Goal: Task Accomplishment & Management: Manage account settings

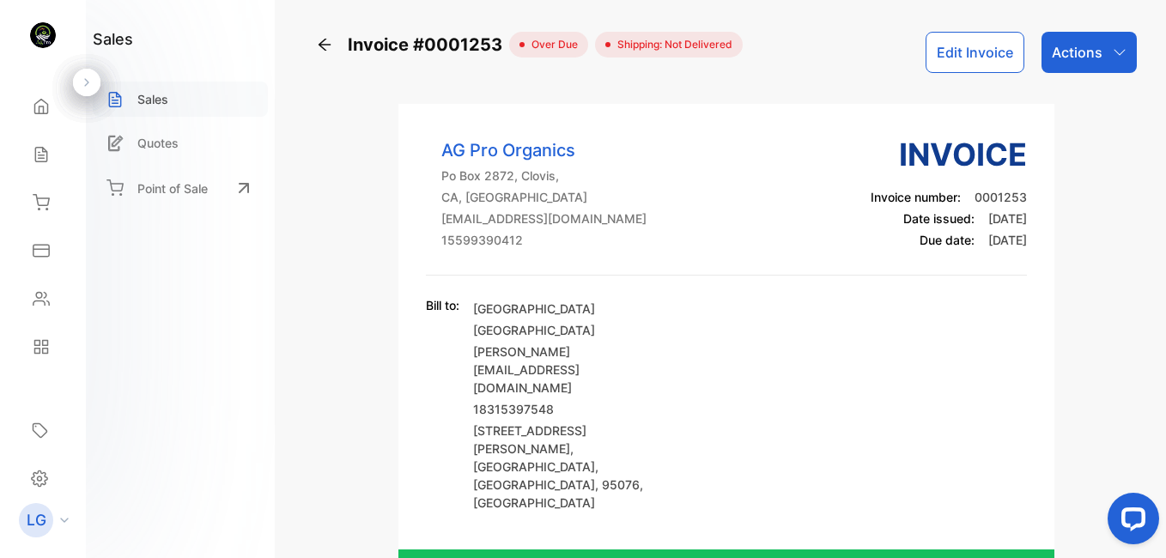
click at [162, 96] on p "Sales" at bounding box center [152, 99] width 31 height 18
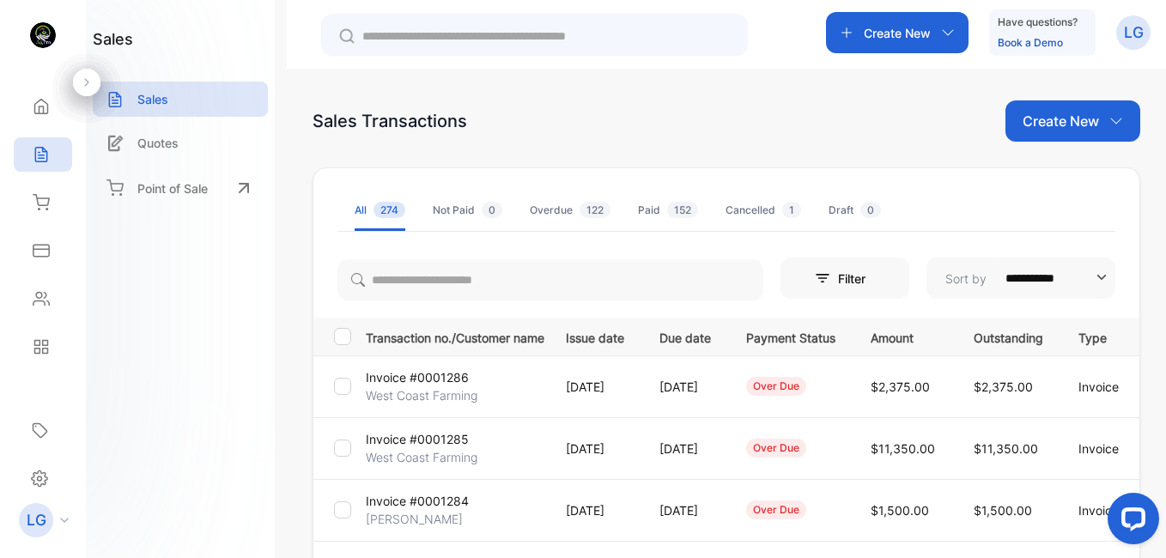
click at [407, 390] on p "West Coast Farming" at bounding box center [422, 395] width 112 height 18
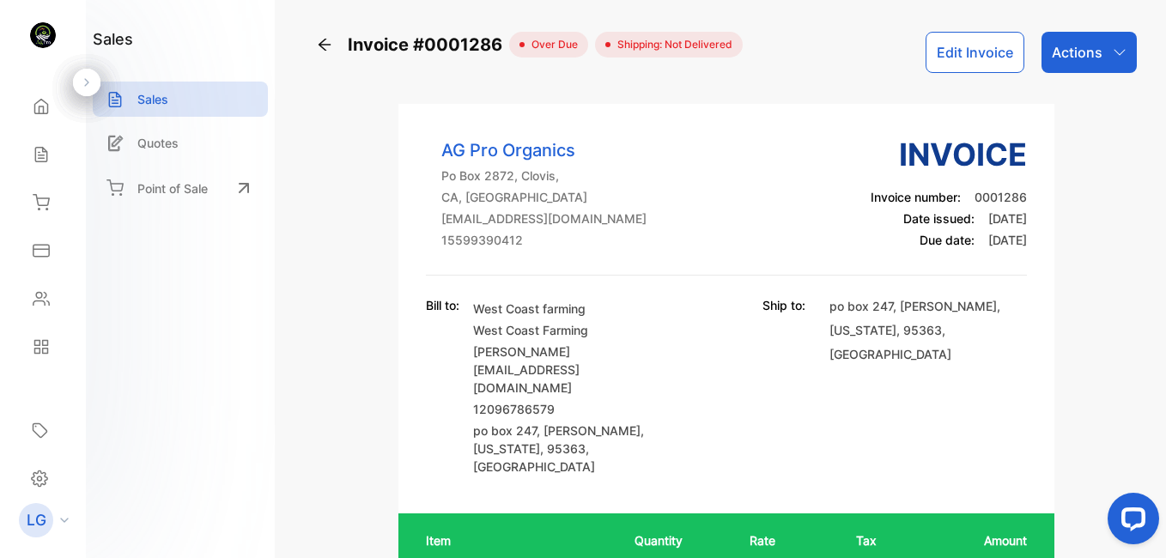
click at [324, 45] on icon at bounding box center [324, 44] width 17 height 17
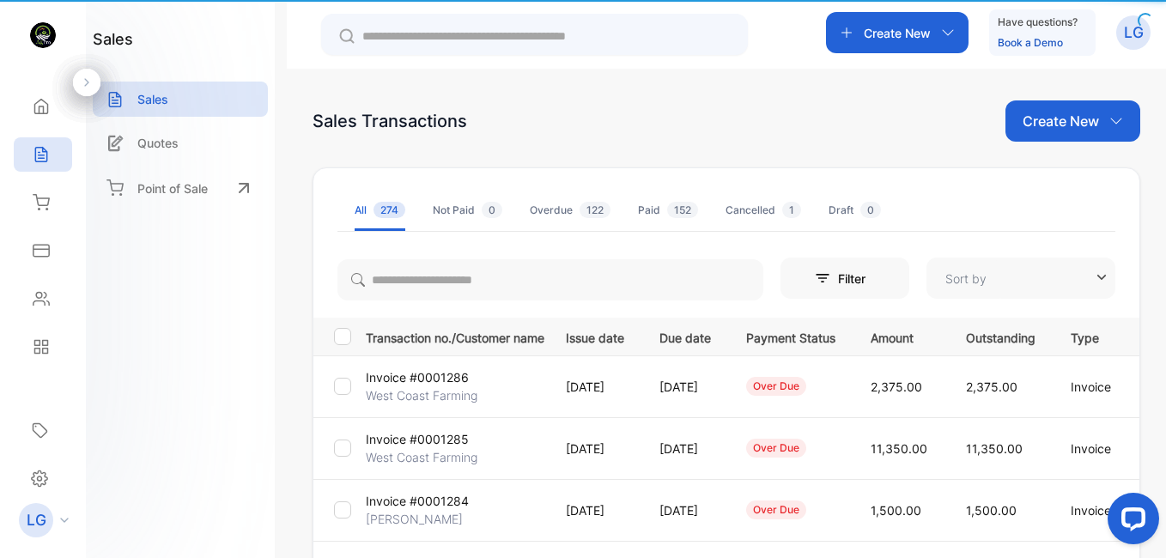
type input "**********"
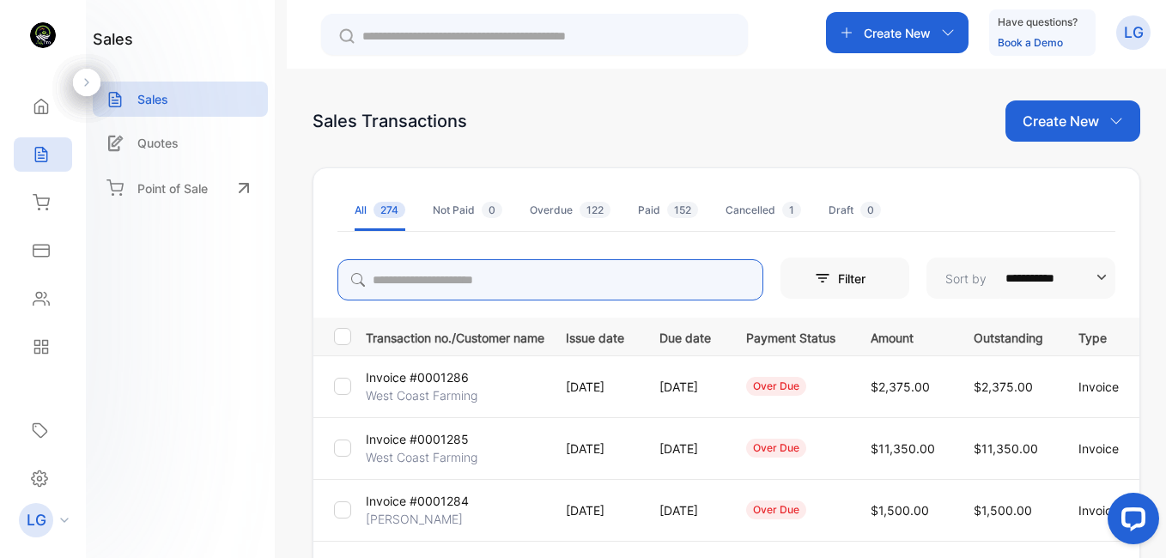
click at [505, 281] on input "search" at bounding box center [550, 279] width 426 height 41
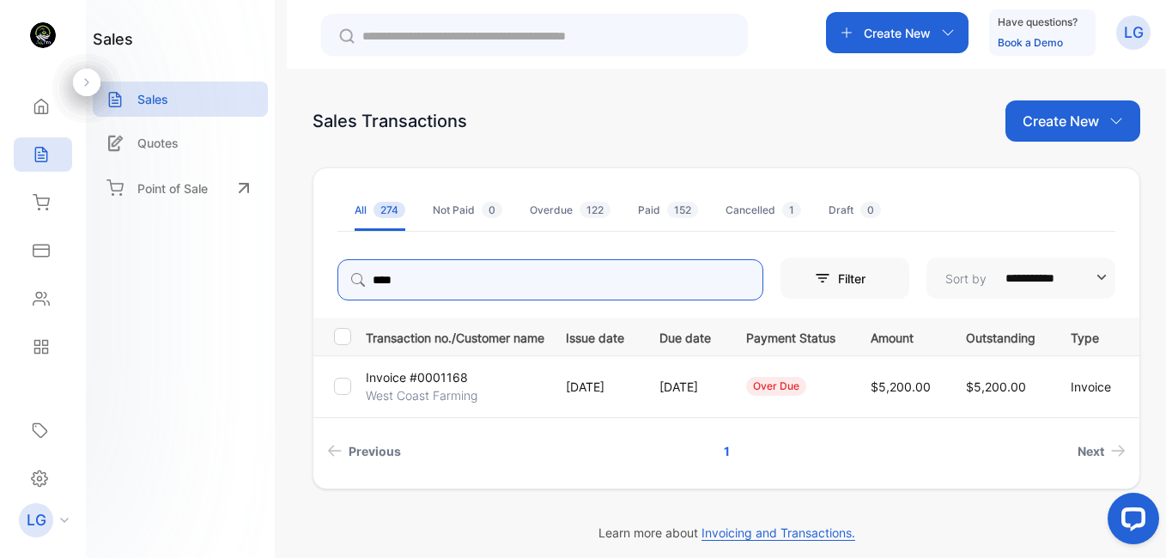
type input "****"
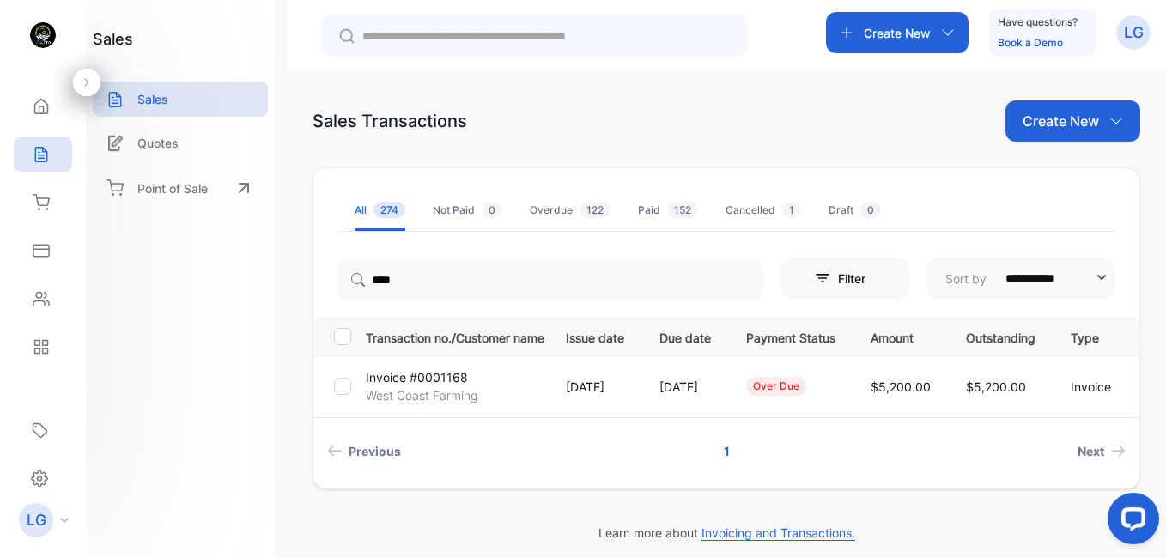
click at [442, 399] on p "West Coast Farming" at bounding box center [422, 395] width 112 height 18
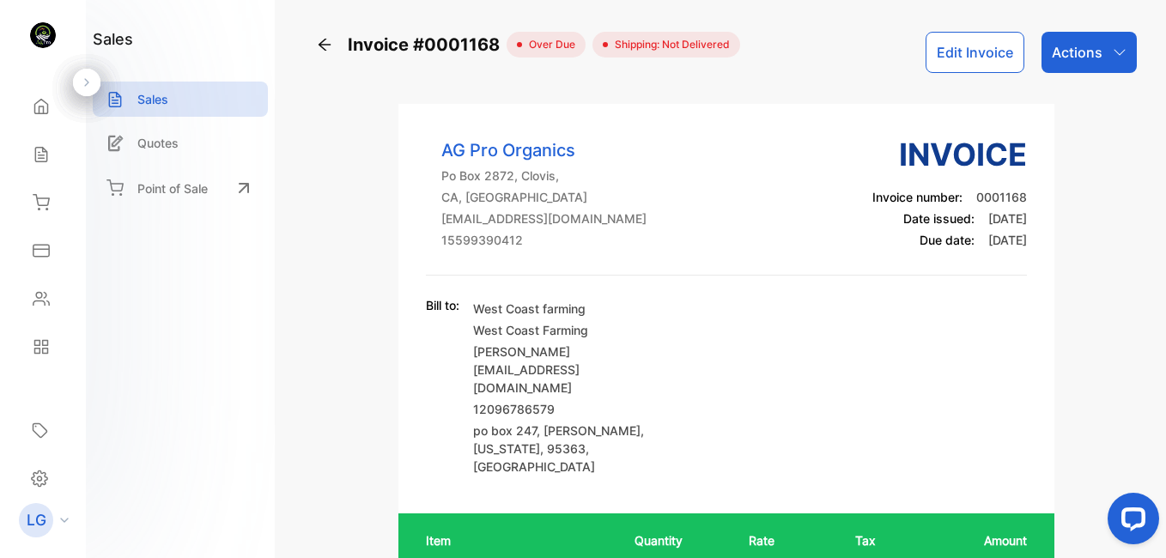
click at [1086, 55] on p "Actions" at bounding box center [1076, 52] width 51 height 21
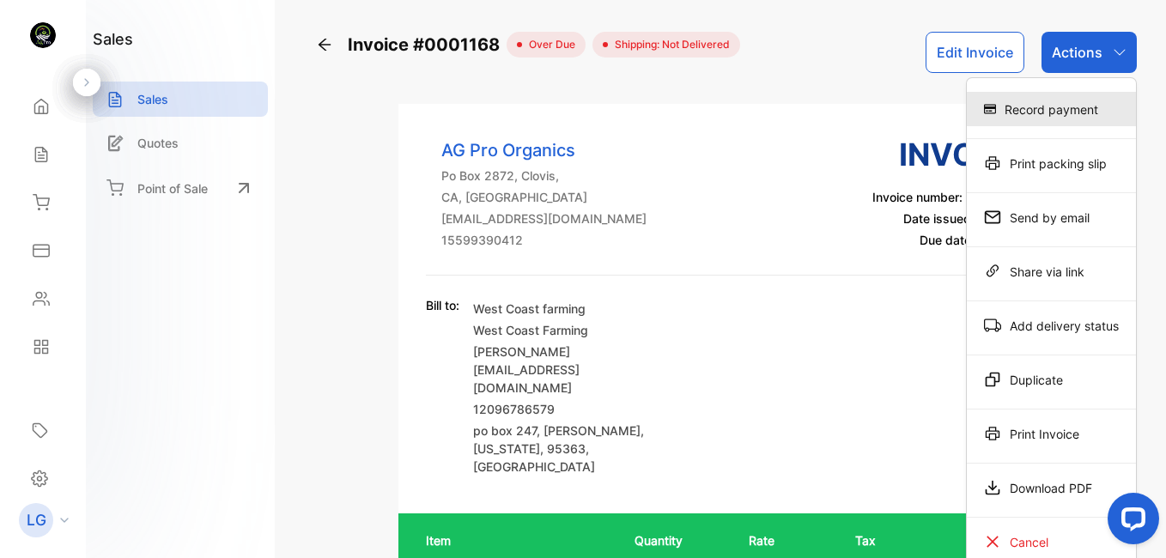
click at [1070, 105] on div "Record payment" at bounding box center [1050, 109] width 169 height 34
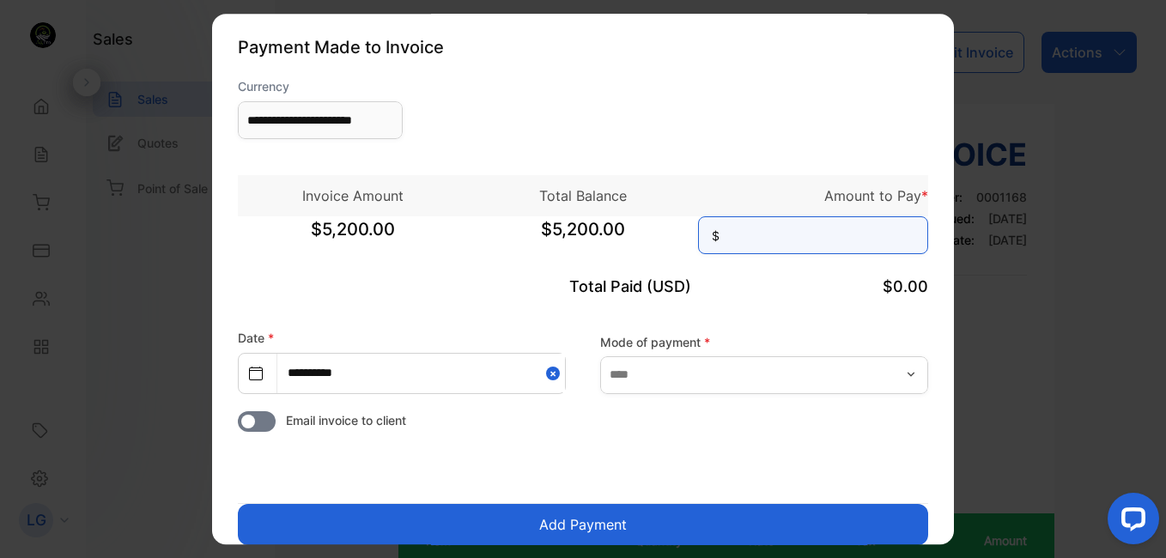
click at [820, 235] on input at bounding box center [813, 235] width 230 height 38
type input "********"
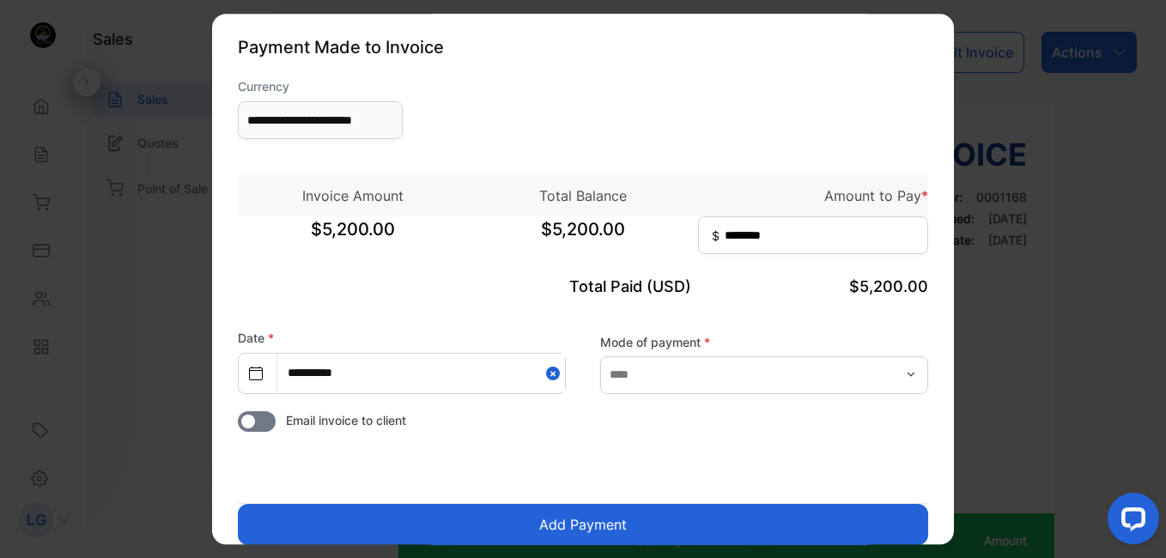
click at [597, 518] on button "Add Payment" at bounding box center [583, 524] width 690 height 41
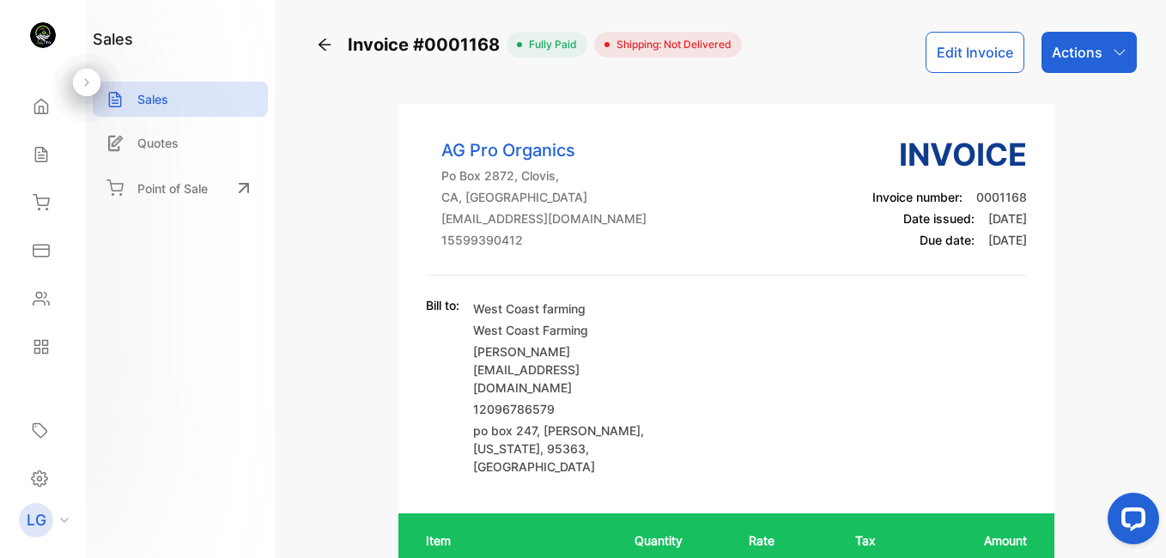
click at [323, 41] on icon at bounding box center [324, 45] width 12 height 12
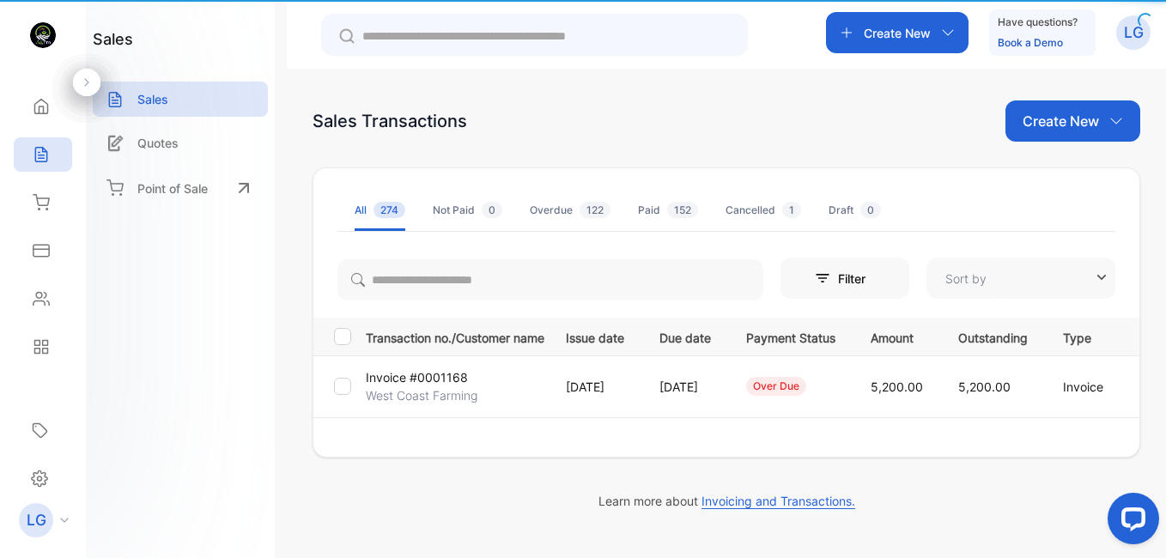
type input "**********"
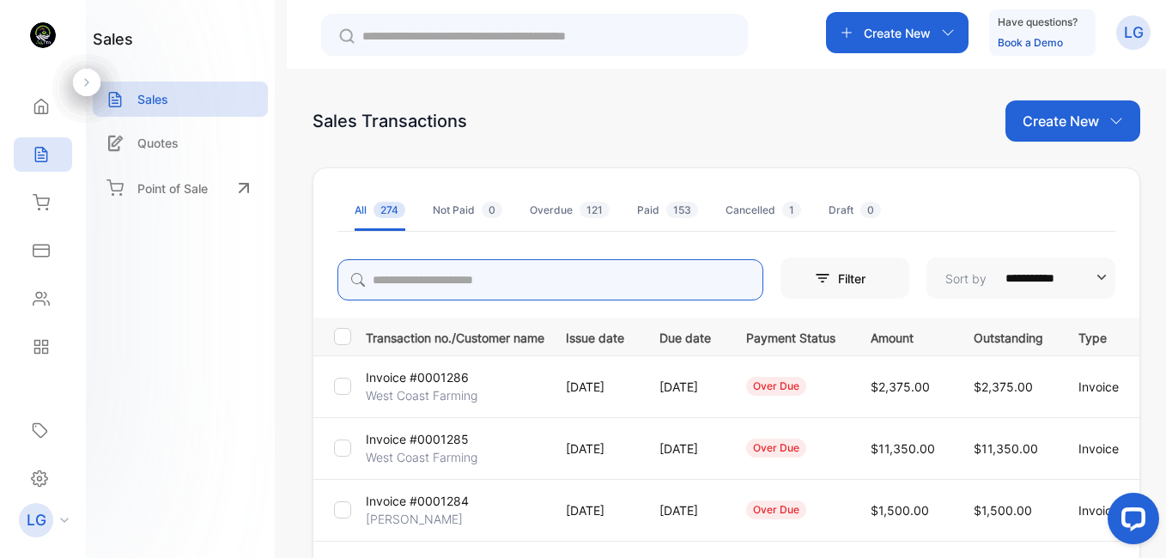
click at [462, 285] on input "search" at bounding box center [550, 279] width 426 height 41
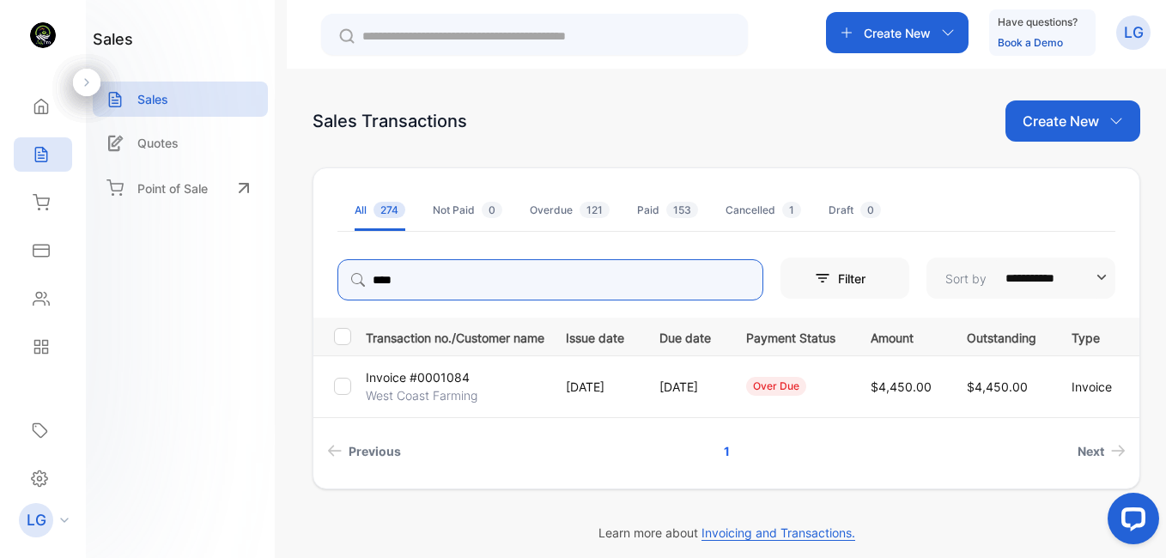
type input "****"
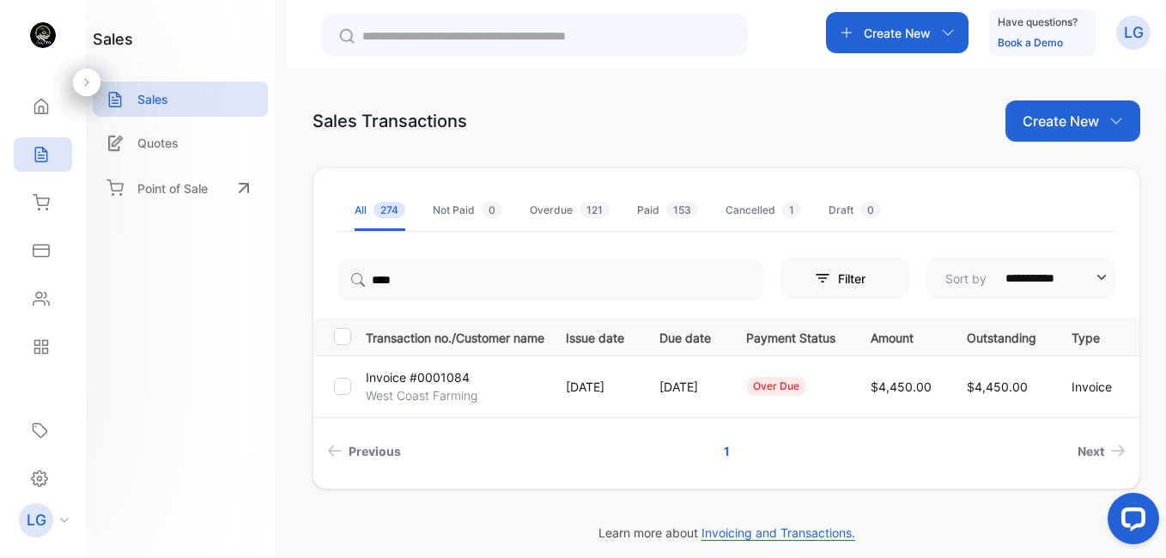
click at [506, 401] on td "Invoice #0001084 West Coast Farming" at bounding box center [452, 386] width 186 height 62
click at [452, 387] on p "West Coast Farming" at bounding box center [422, 395] width 112 height 18
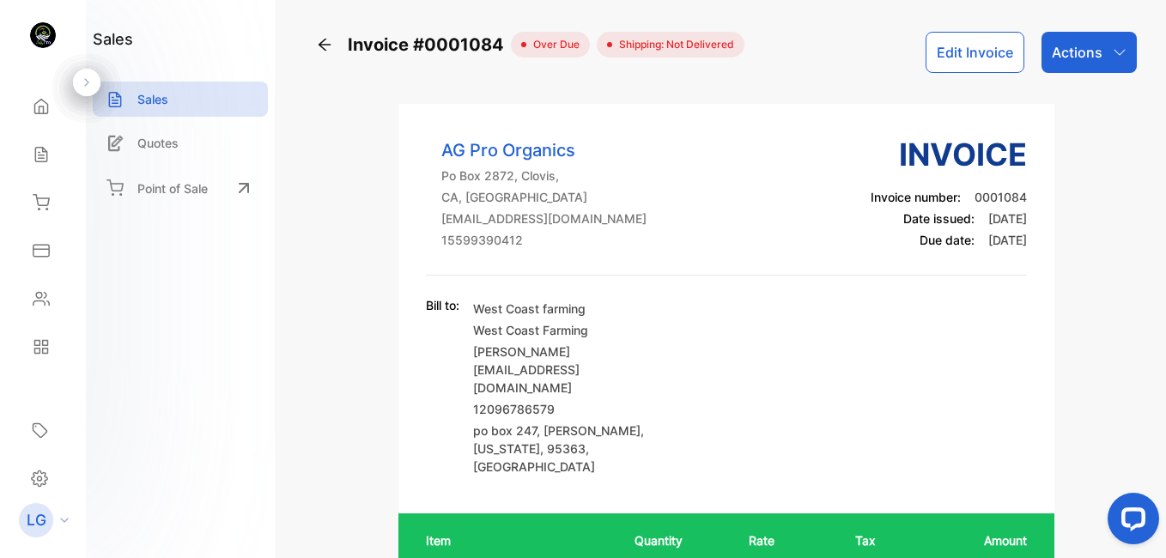
click at [1045, 62] on div "Actions" at bounding box center [1088, 52] width 95 height 41
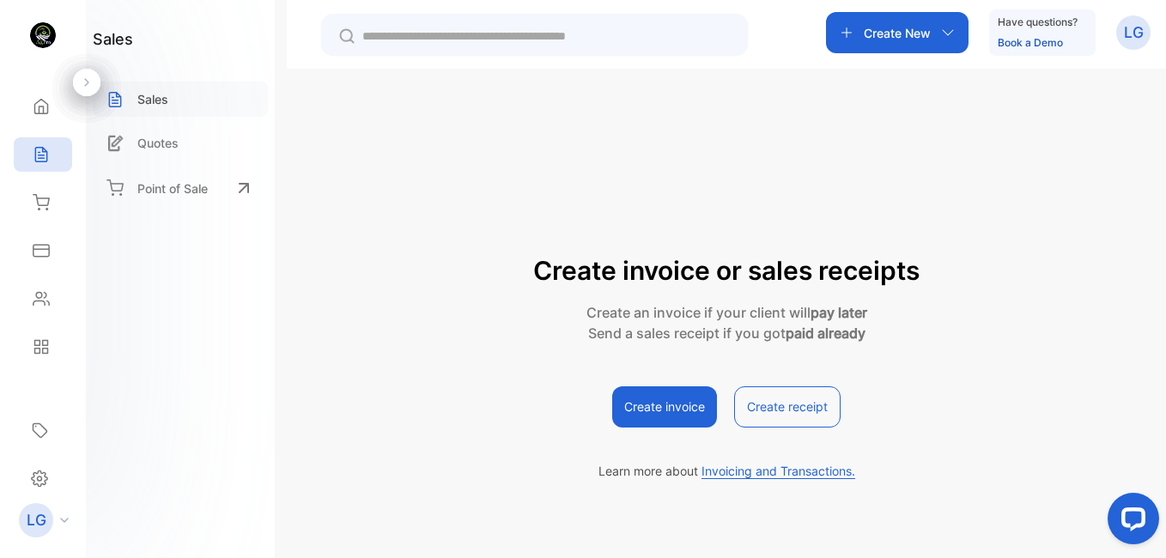
click at [147, 94] on p "Sales" at bounding box center [152, 99] width 31 height 18
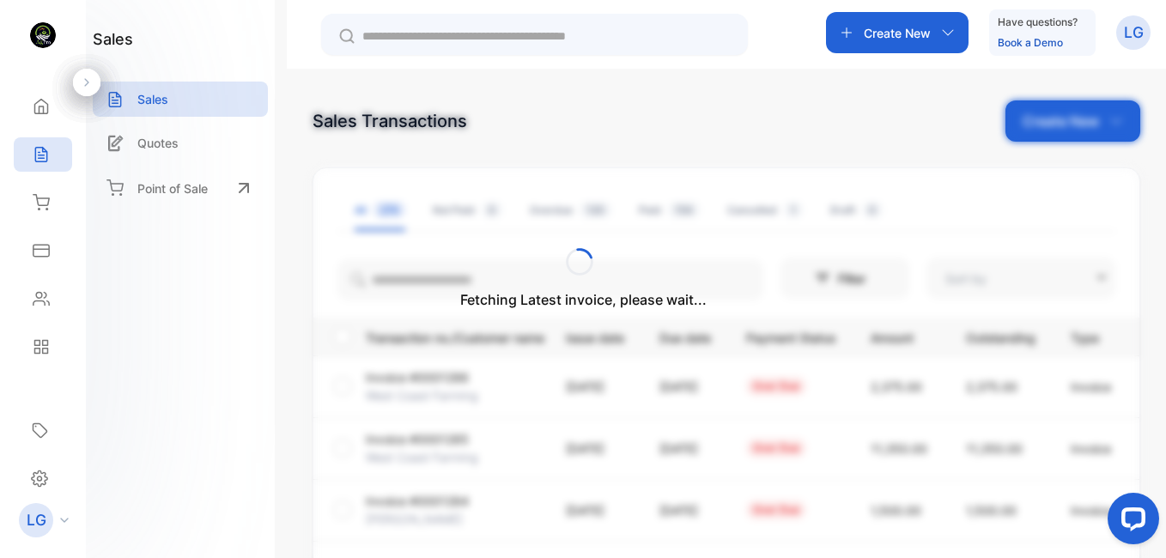
type input "**********"
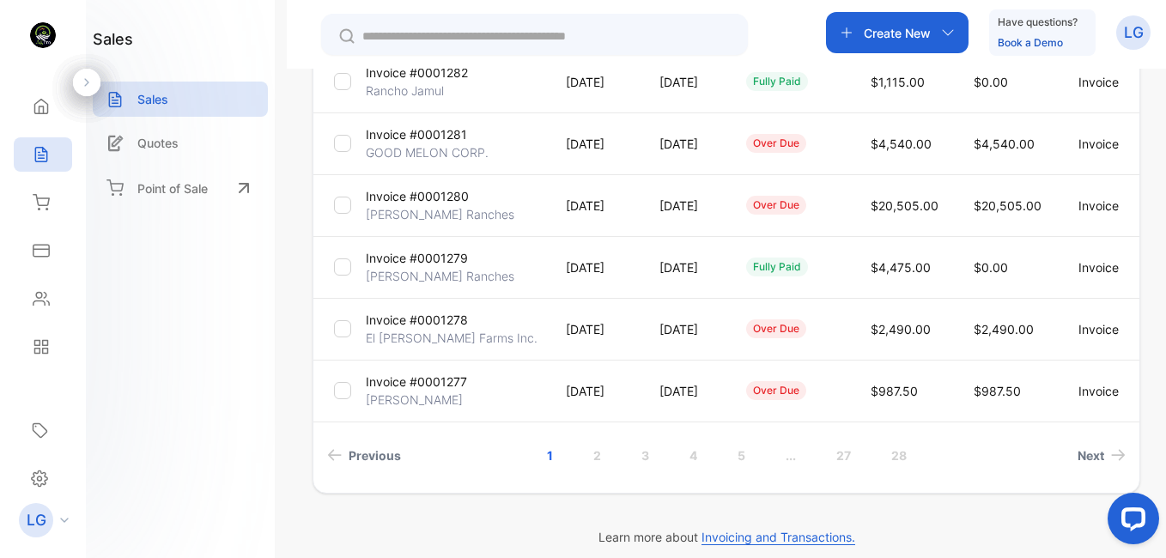
scroll to position [556, 0]
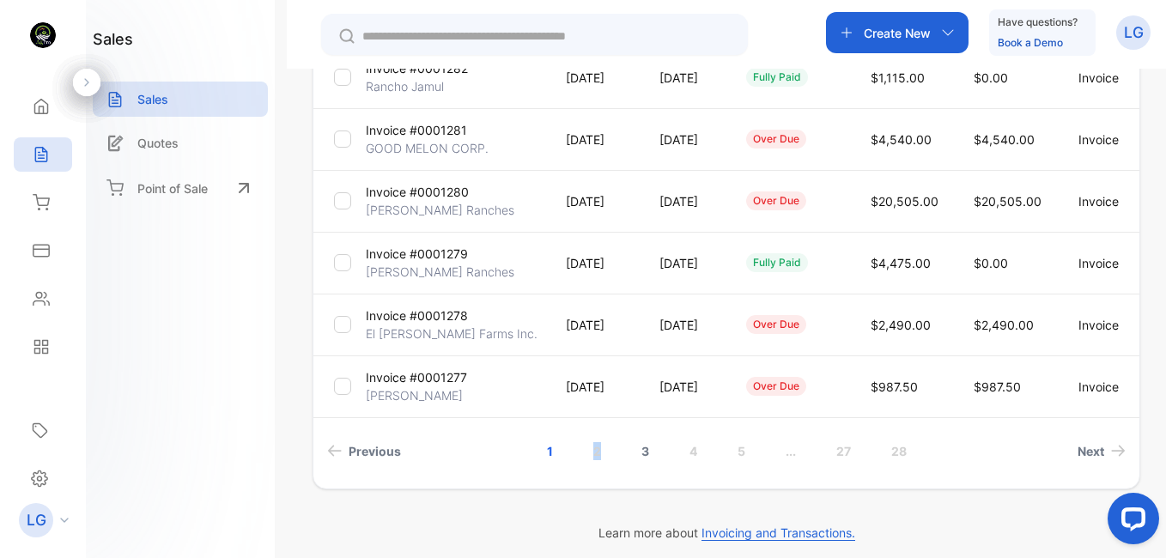
click at [594, 462] on link "2" at bounding box center [596, 451] width 49 height 32
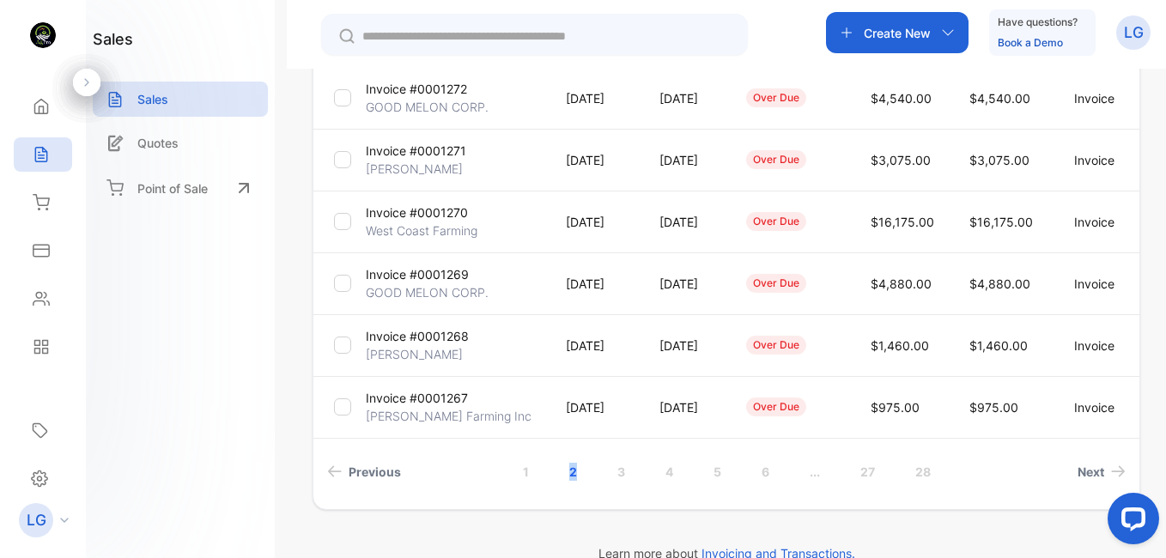
scroll to position [567, 0]
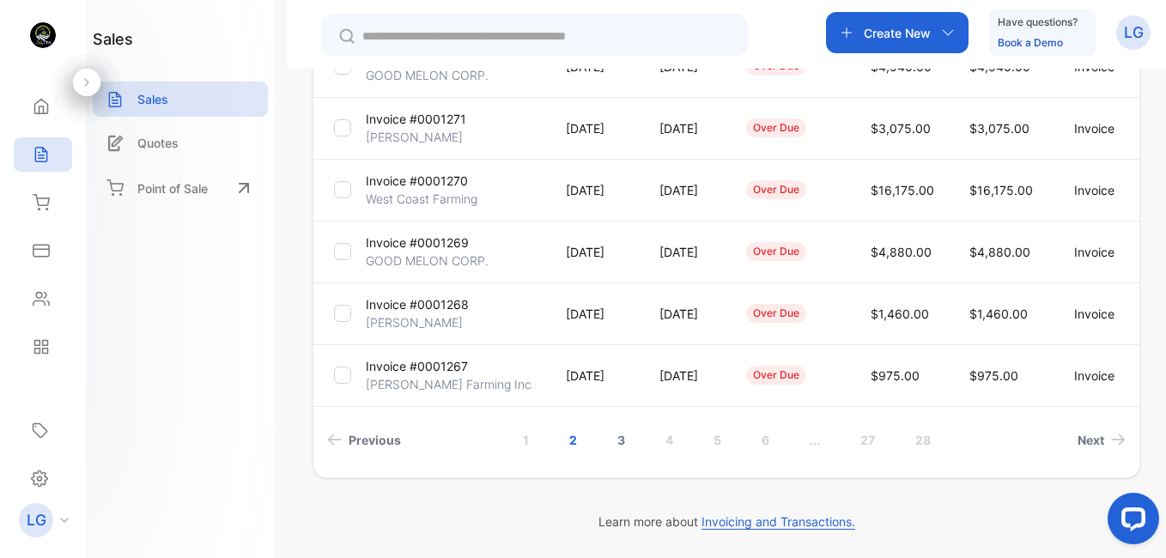
click at [619, 435] on link "3" at bounding box center [620, 440] width 49 height 32
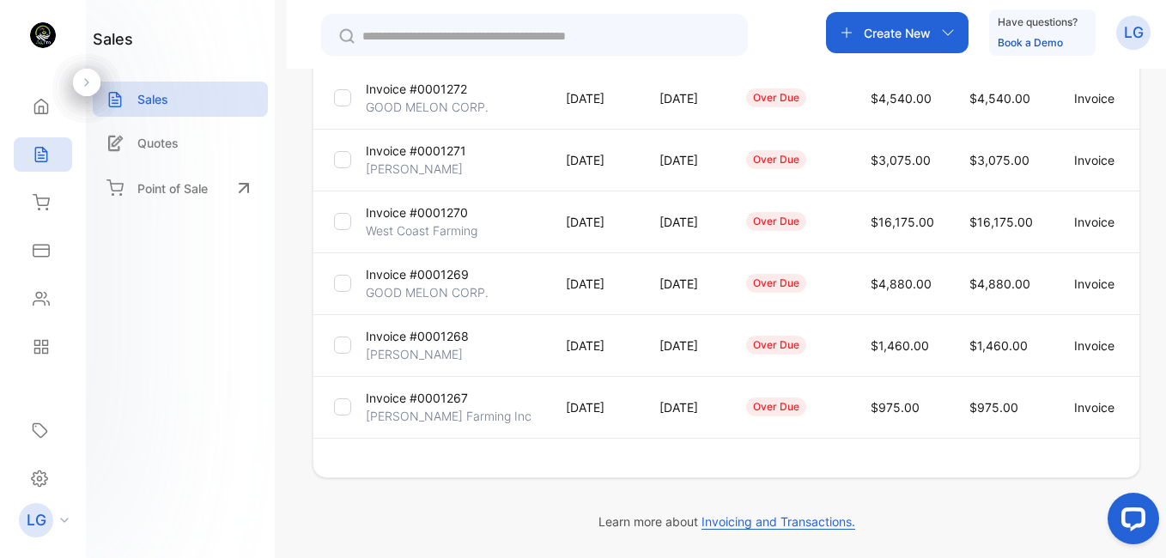
scroll to position [536, 0]
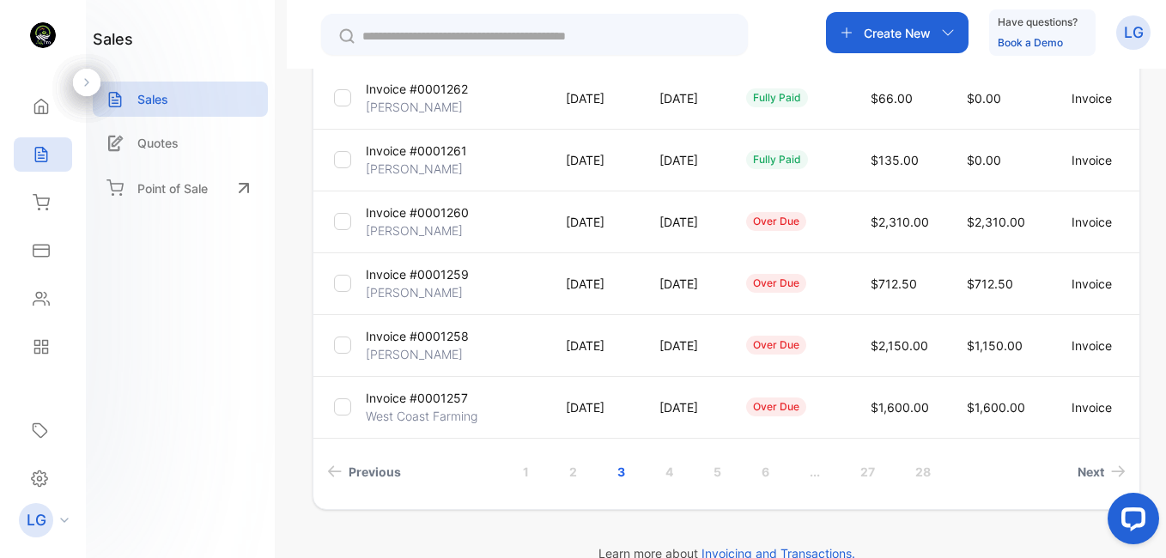
click at [457, 408] on p "West Coast Farming" at bounding box center [422, 416] width 112 height 18
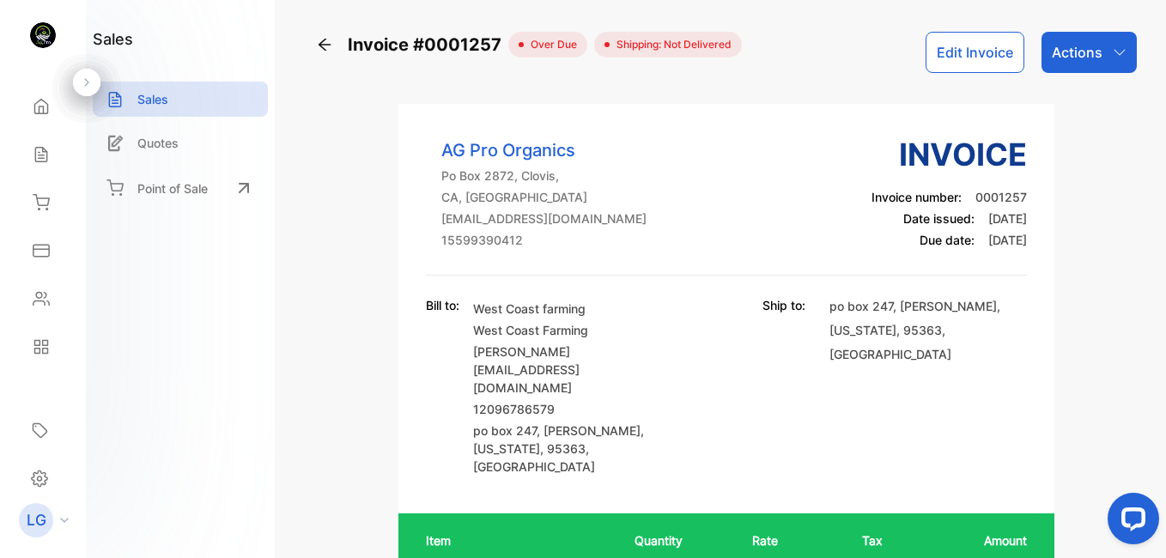
click at [1095, 59] on p "Actions" at bounding box center [1076, 52] width 51 height 21
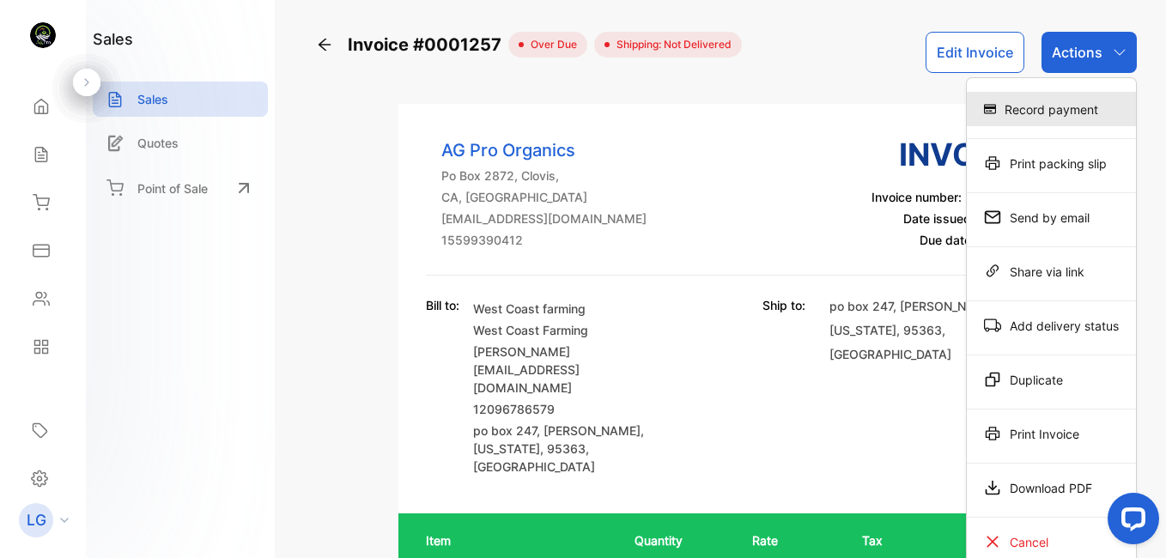
click at [1081, 107] on div "Record payment" at bounding box center [1050, 109] width 169 height 34
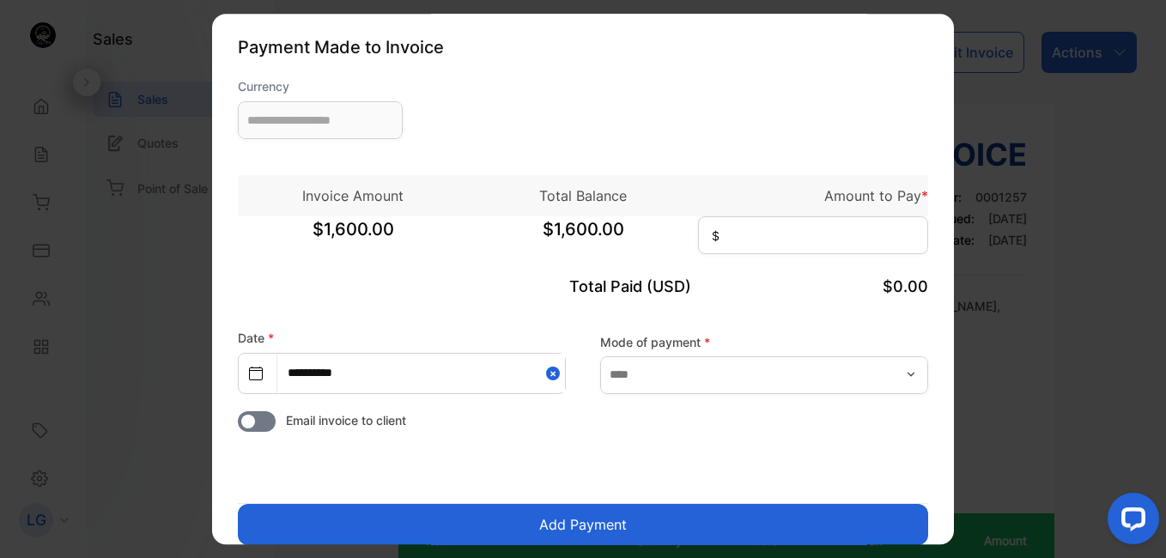
type input "**********"
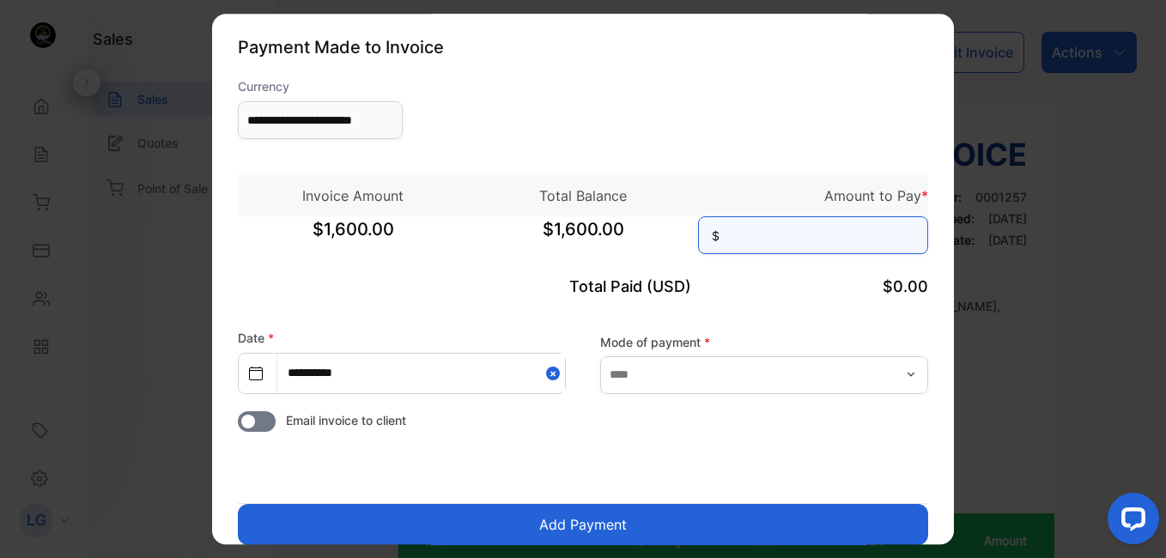
click at [809, 240] on input at bounding box center [813, 235] width 230 height 38
type input "***"
click at [730, 515] on button "Add Payment" at bounding box center [583, 524] width 690 height 41
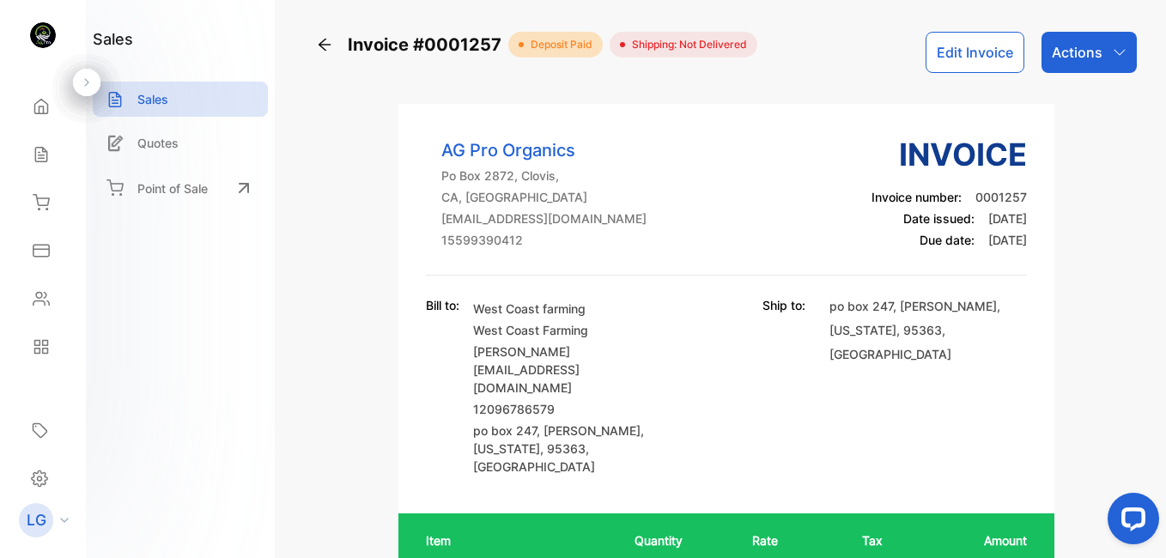
scroll to position [1880, 0]
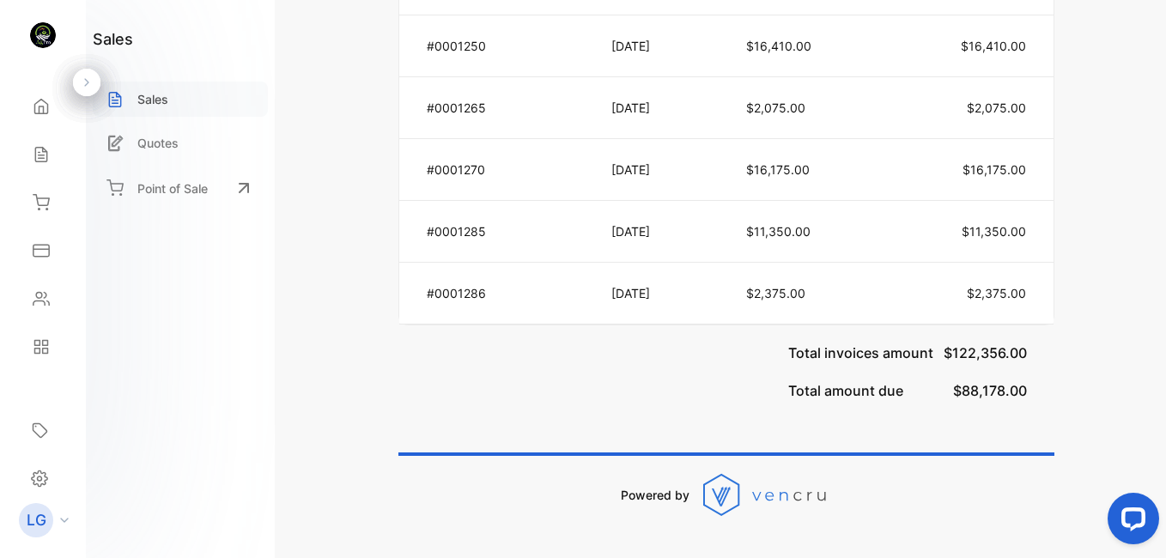
click at [167, 94] on p "Sales" at bounding box center [152, 99] width 31 height 18
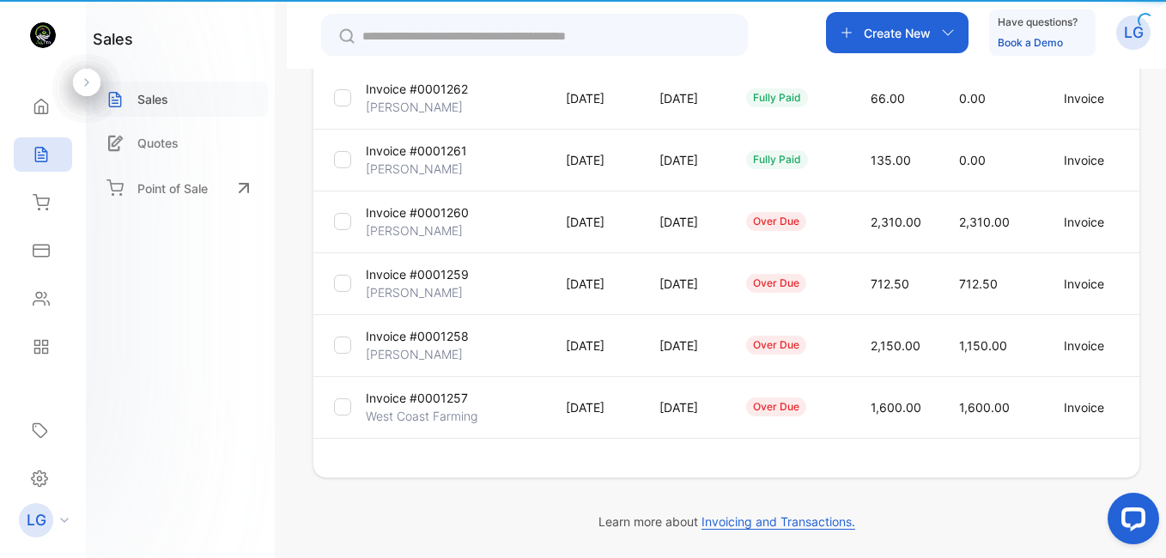
type input "**********"
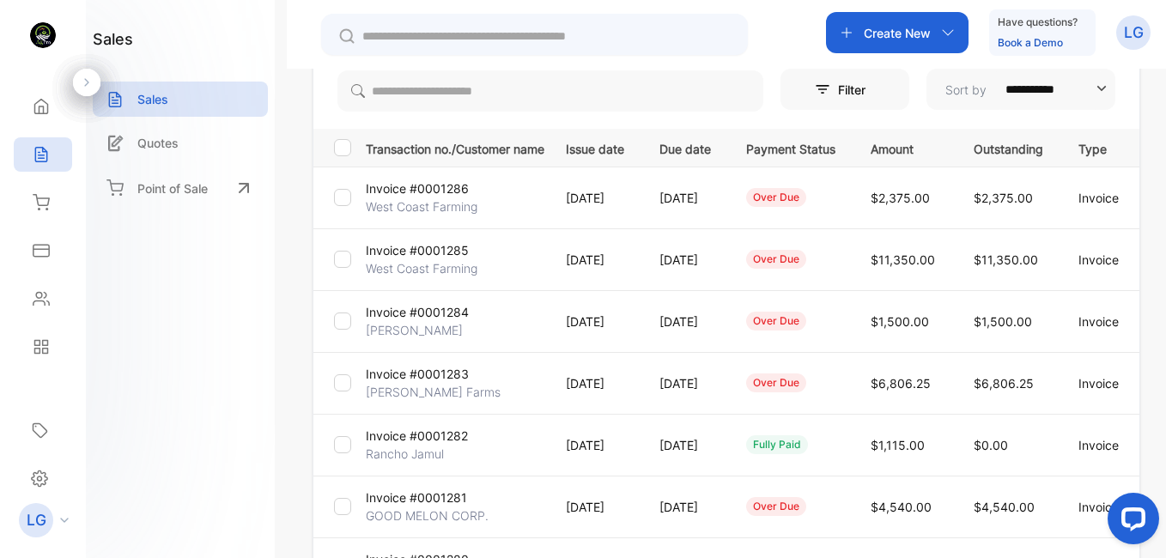
scroll to position [206, 0]
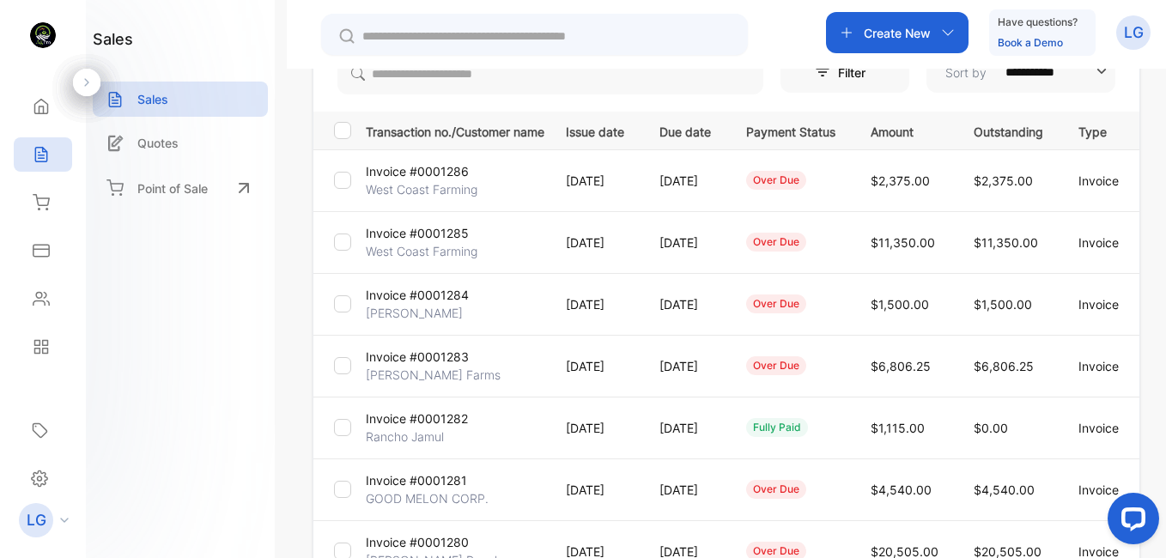
click at [378, 372] on p "[PERSON_NAME] Farms" at bounding box center [433, 375] width 135 height 18
click at [453, 503] on p "GOOD MELON CORP." at bounding box center [427, 498] width 123 height 18
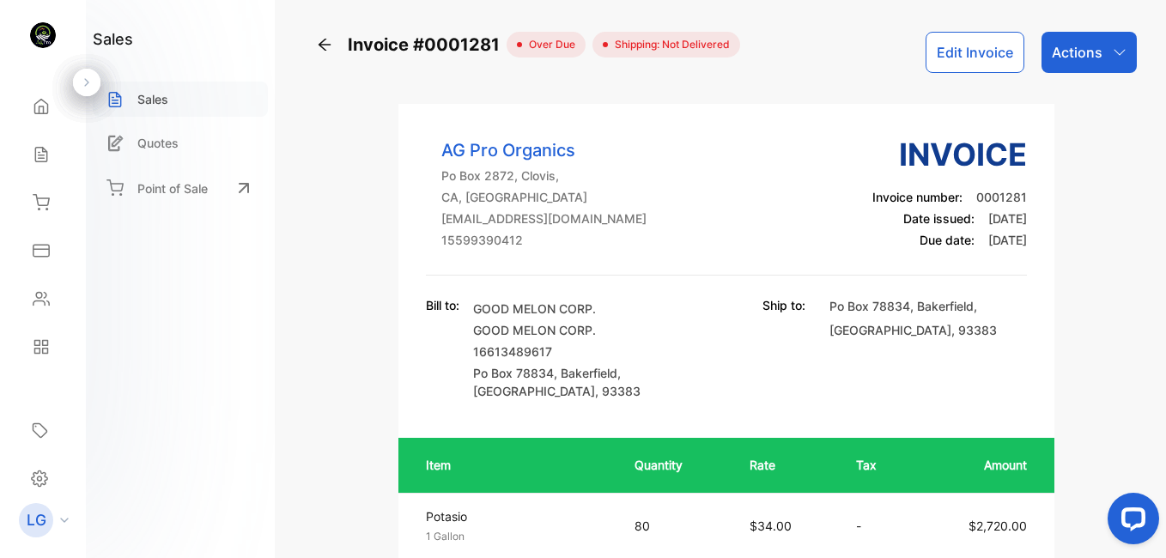
click at [190, 106] on div "Sales" at bounding box center [180, 99] width 175 height 35
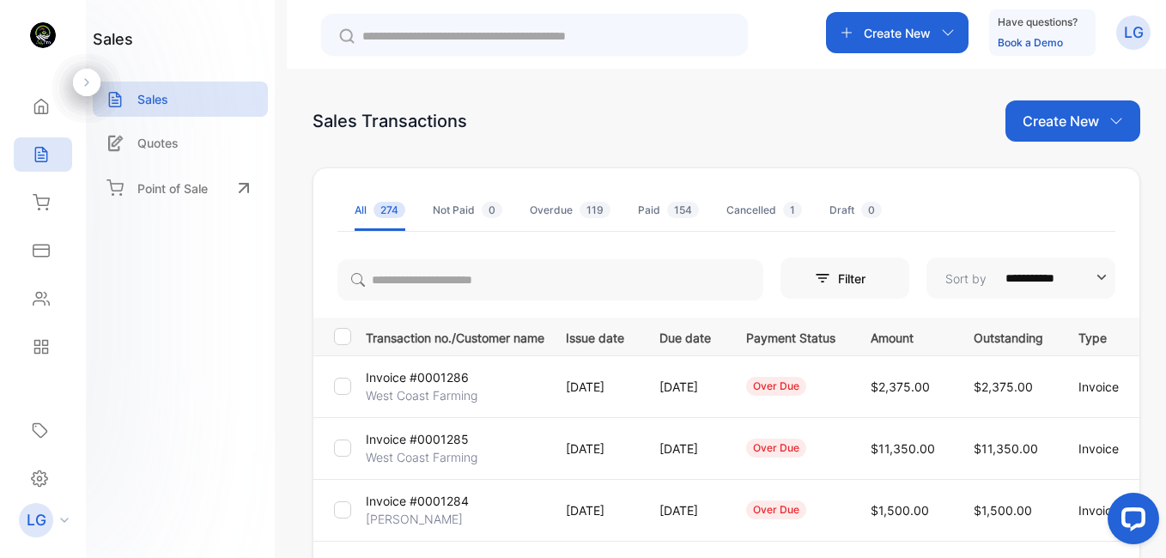
click at [551, 40] on input "text" at bounding box center [546, 36] width 368 height 18
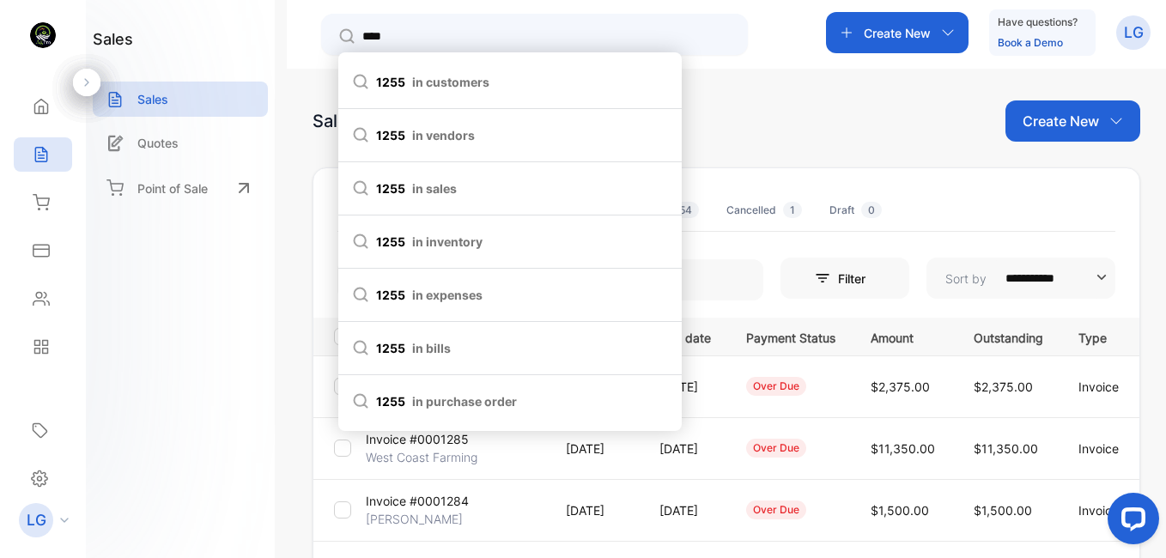
type input "****"
click at [369, 187] on span "1255 in sales" at bounding box center [510, 188] width 316 height 18
type input "****"
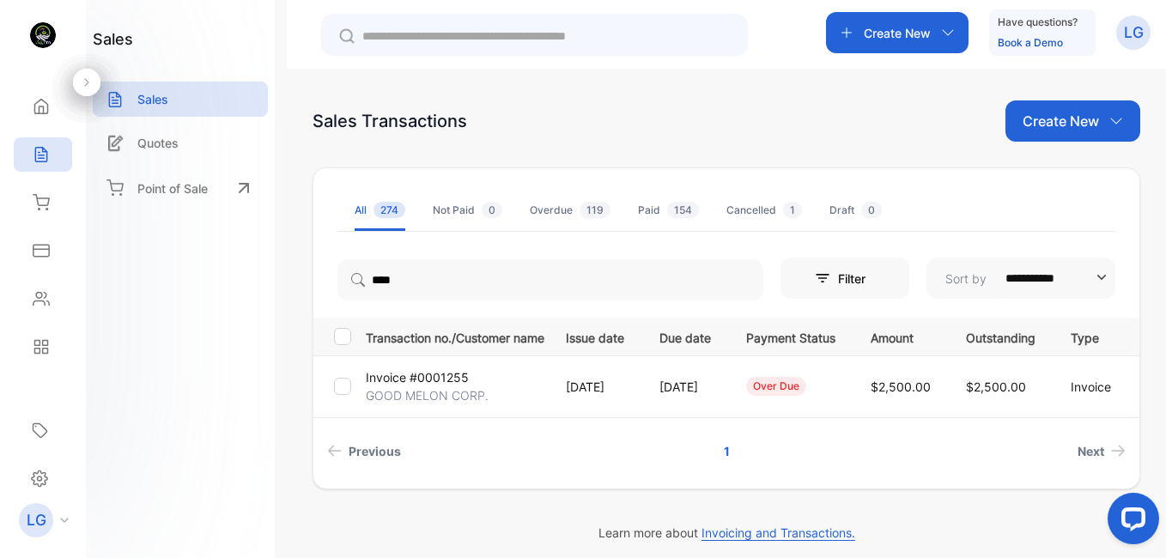
click at [448, 381] on p "Invoice #0001255" at bounding box center [417, 377] width 103 height 18
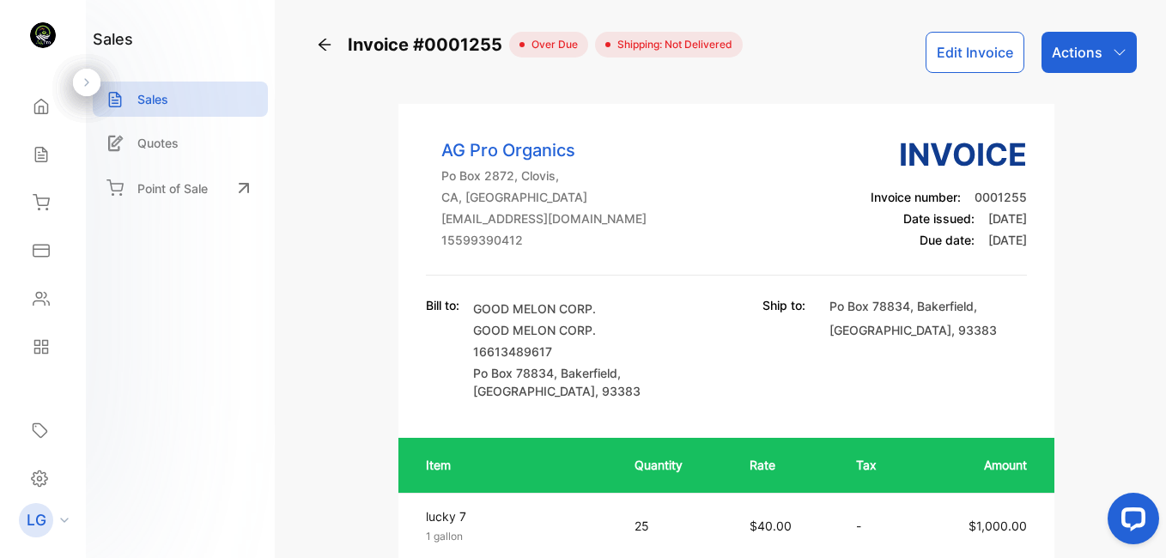
click at [1062, 45] on p "Actions" at bounding box center [1076, 52] width 51 height 21
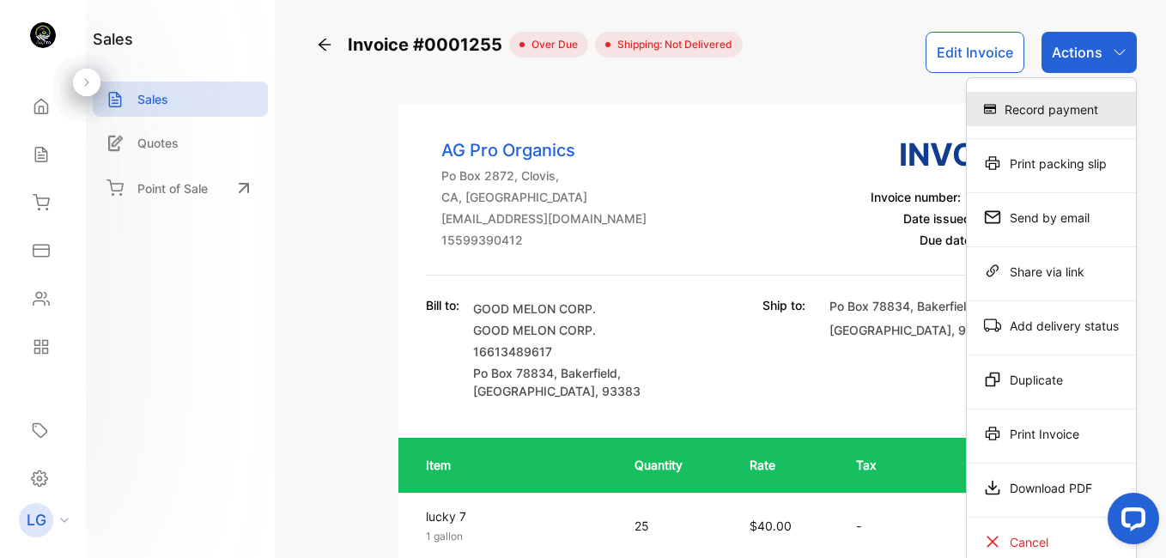
click at [1066, 110] on div "Record payment" at bounding box center [1050, 109] width 169 height 34
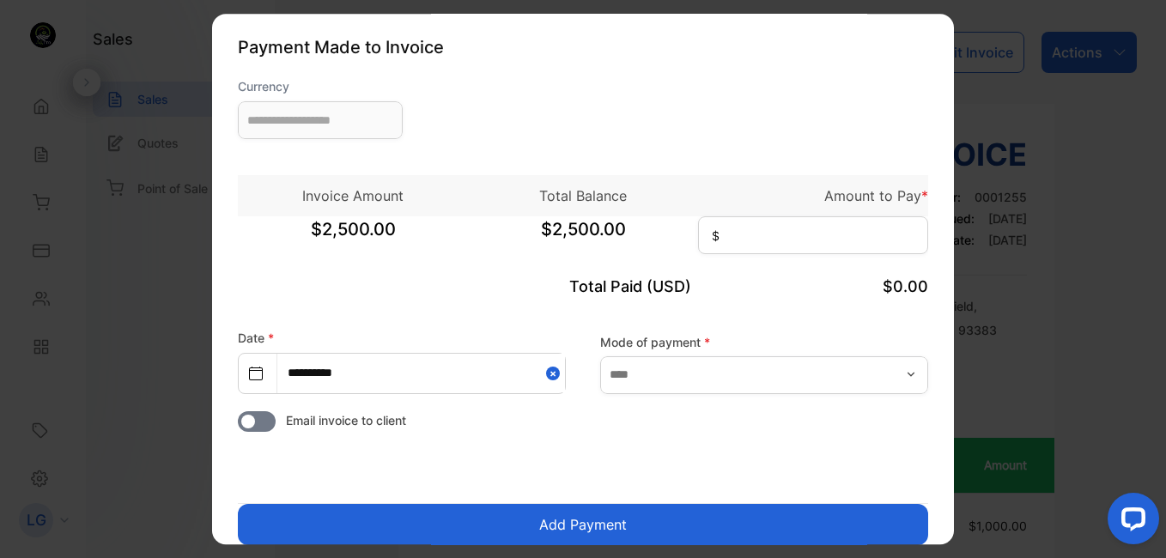
type input "**********"
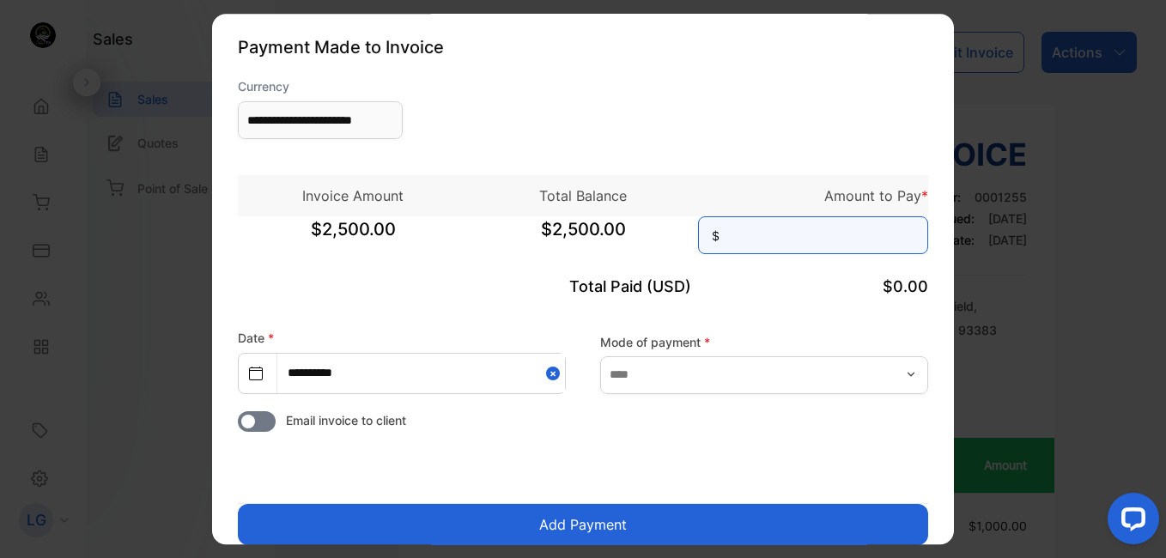
click at [826, 248] on input at bounding box center [813, 235] width 230 height 38
type input "********"
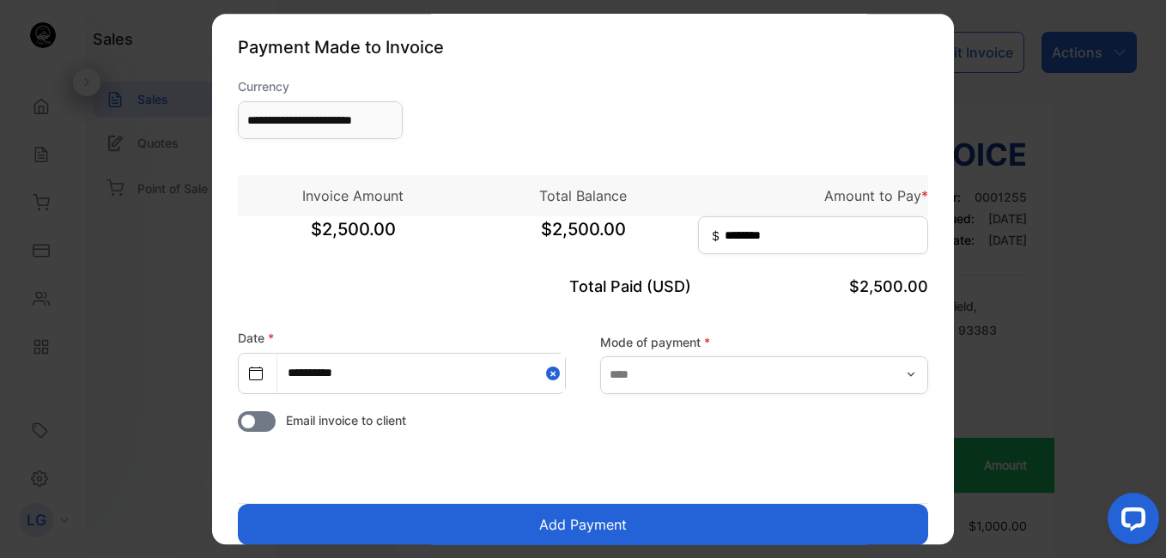
click at [596, 512] on button "Add Payment" at bounding box center [583, 524] width 690 height 41
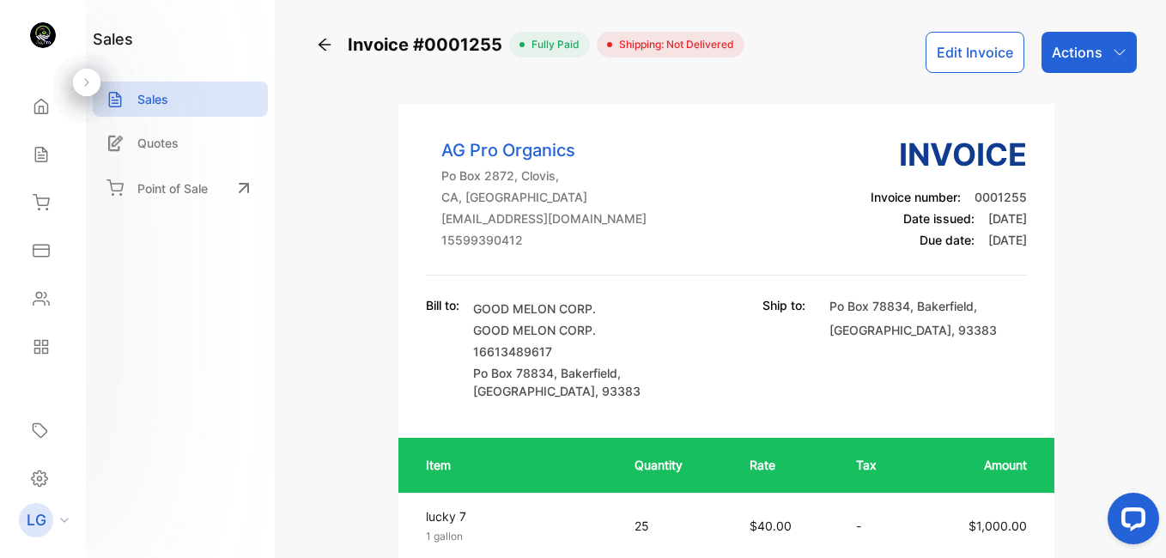
click at [318, 42] on icon at bounding box center [324, 44] width 17 height 17
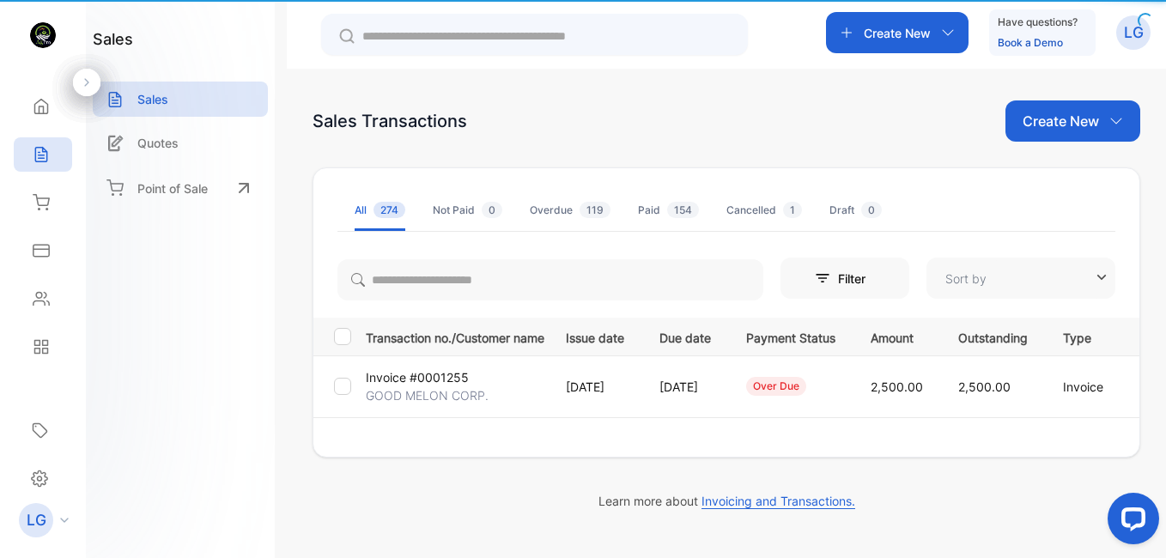
type input "**********"
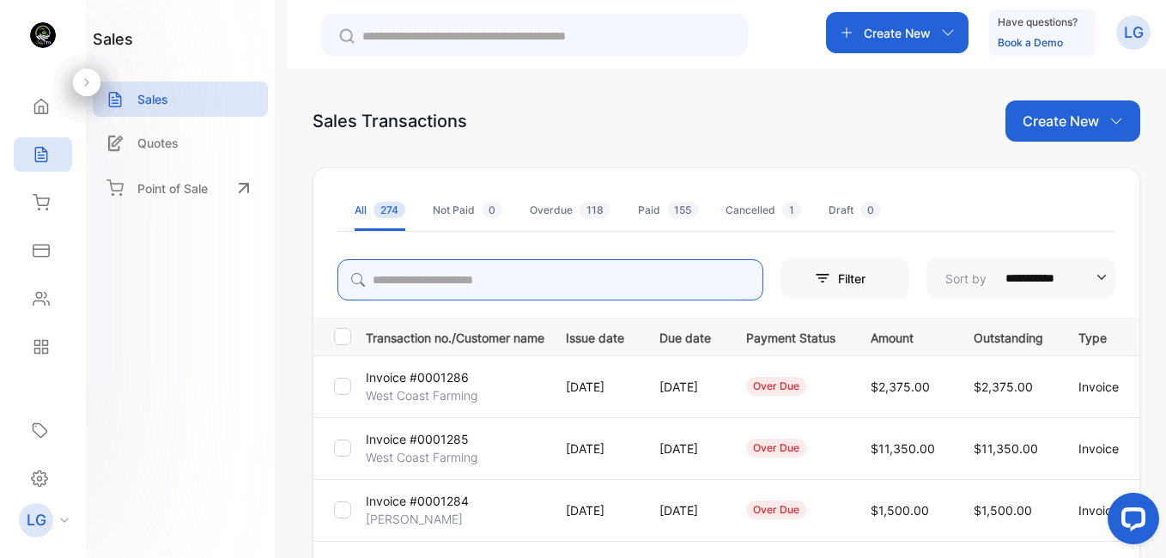
click at [462, 290] on input "search" at bounding box center [550, 279] width 426 height 41
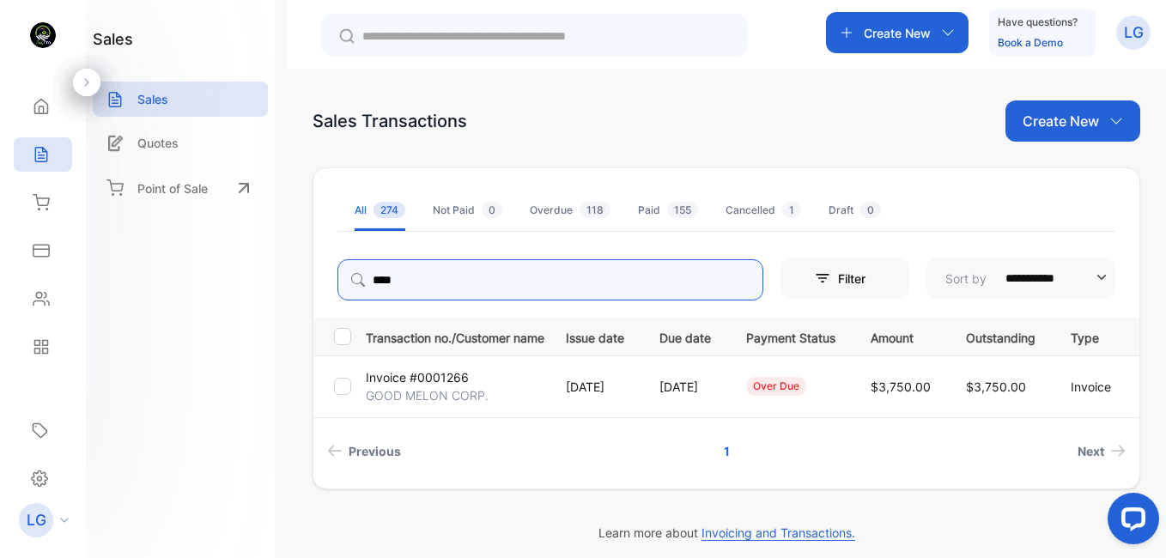
type input "****"
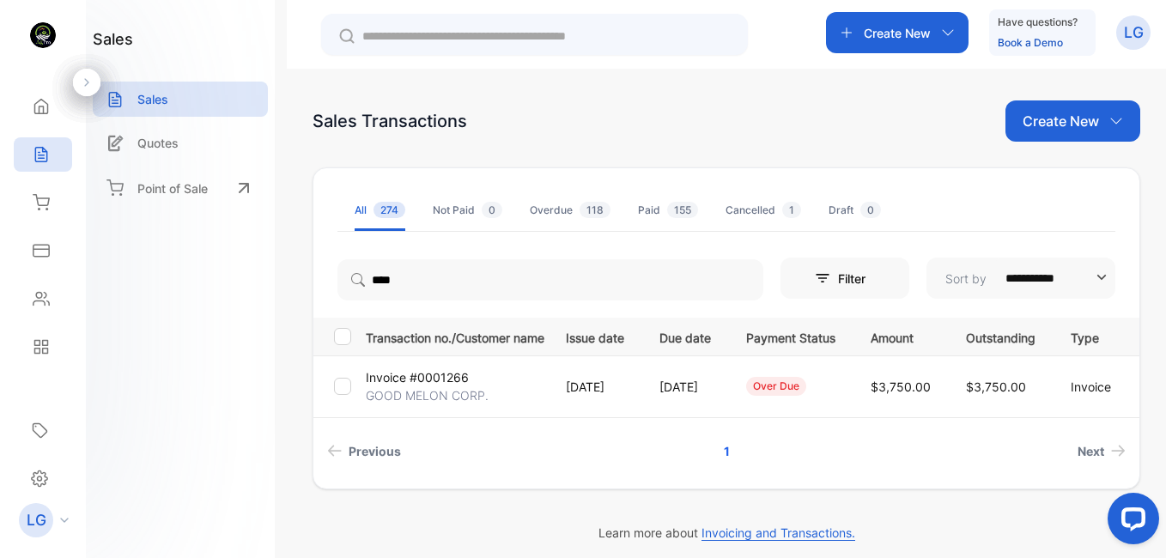
click at [444, 377] on p "Invoice #0001266" at bounding box center [417, 377] width 103 height 18
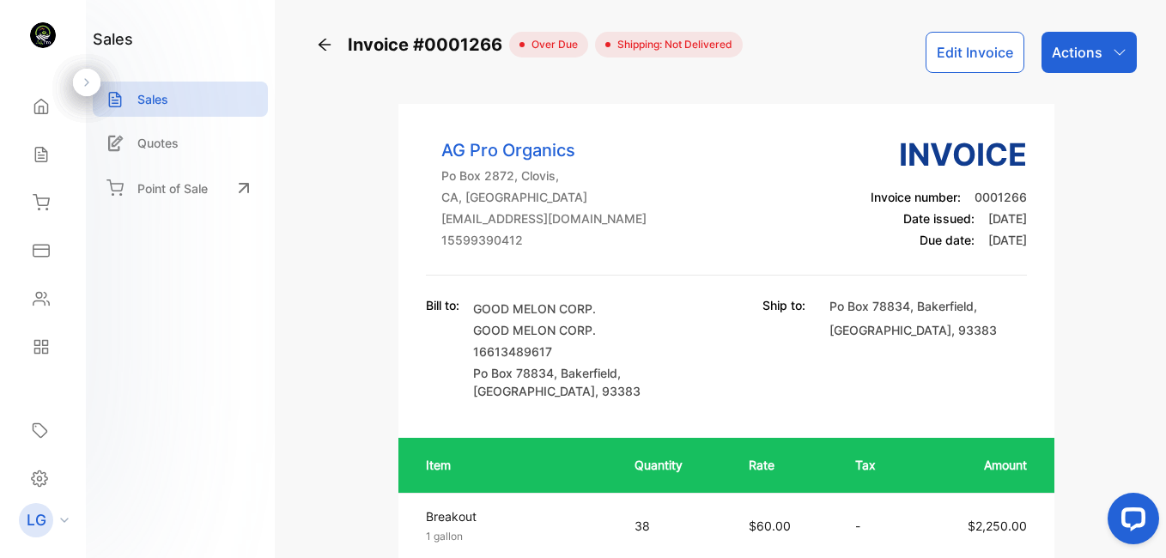
click at [1051, 58] on p "Actions" at bounding box center [1076, 52] width 51 height 21
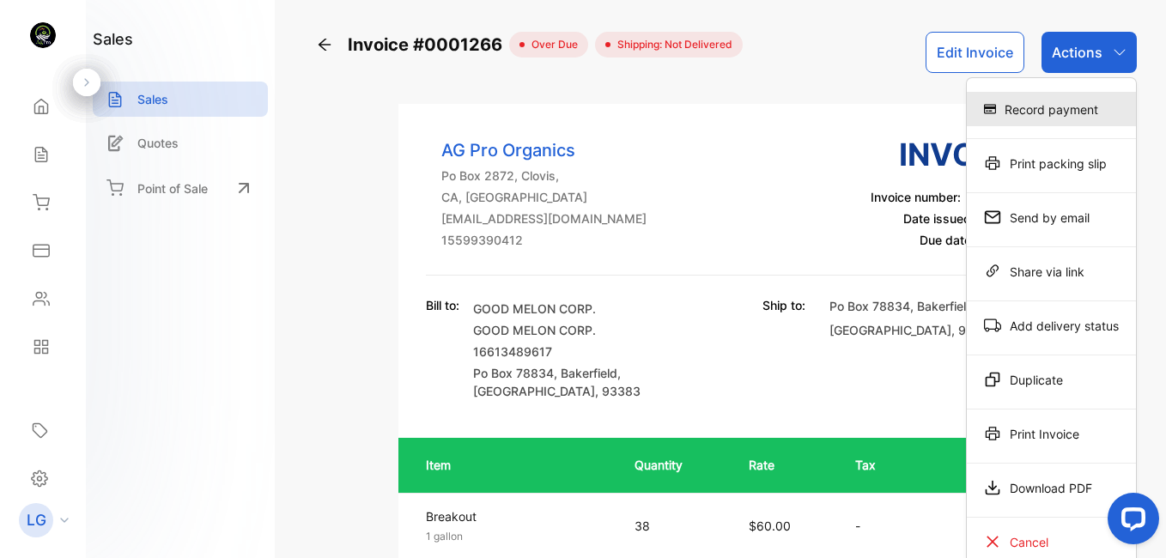
click at [1059, 112] on div "Record payment" at bounding box center [1050, 109] width 169 height 34
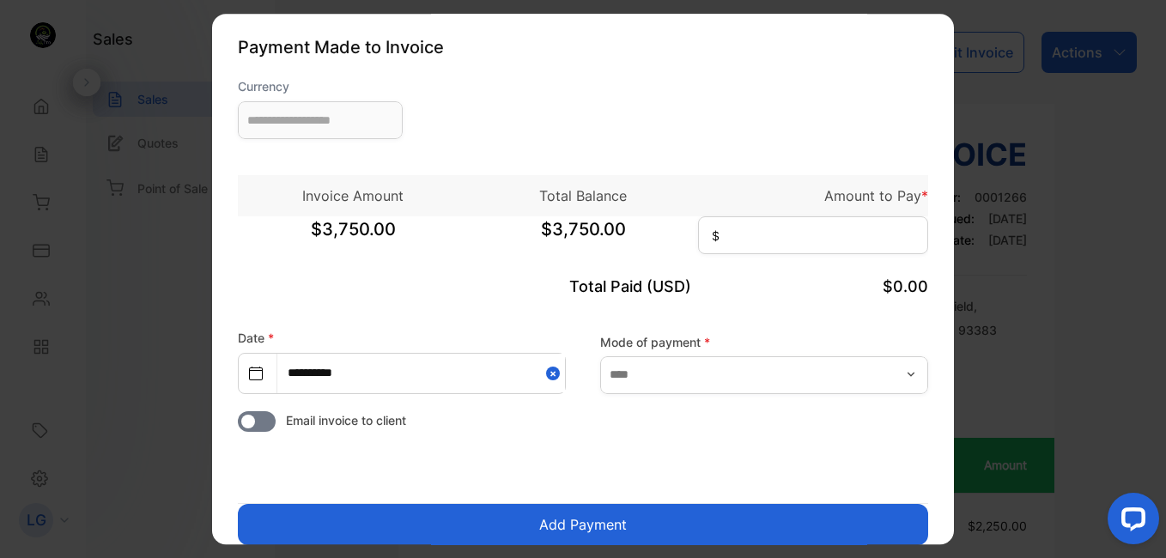
type input "**********"
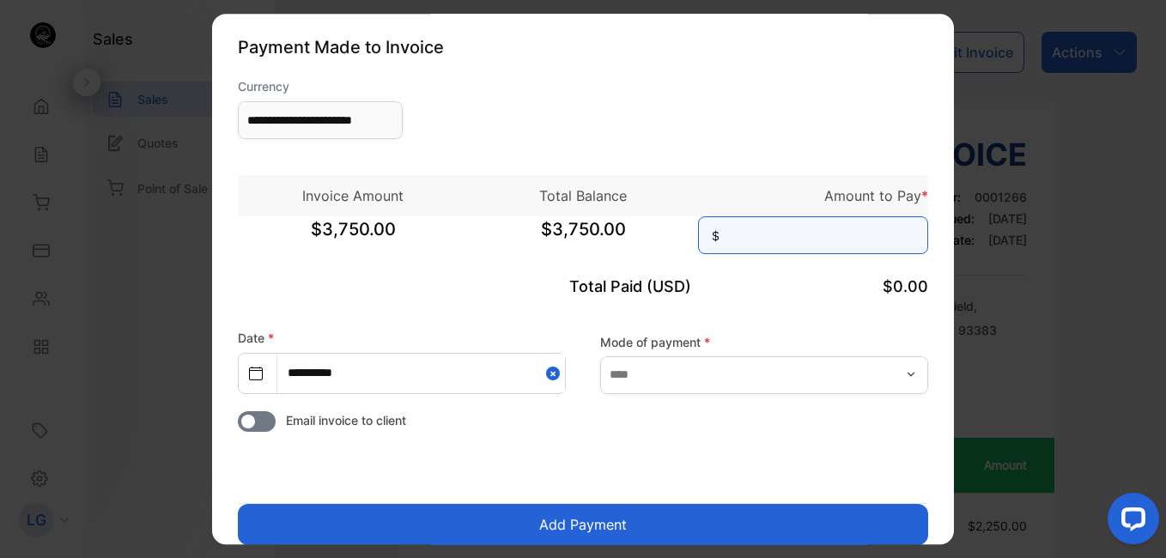
click at [748, 227] on input at bounding box center [813, 235] width 230 height 38
type input "********"
click at [701, 537] on button "Add Payment" at bounding box center [583, 524] width 690 height 41
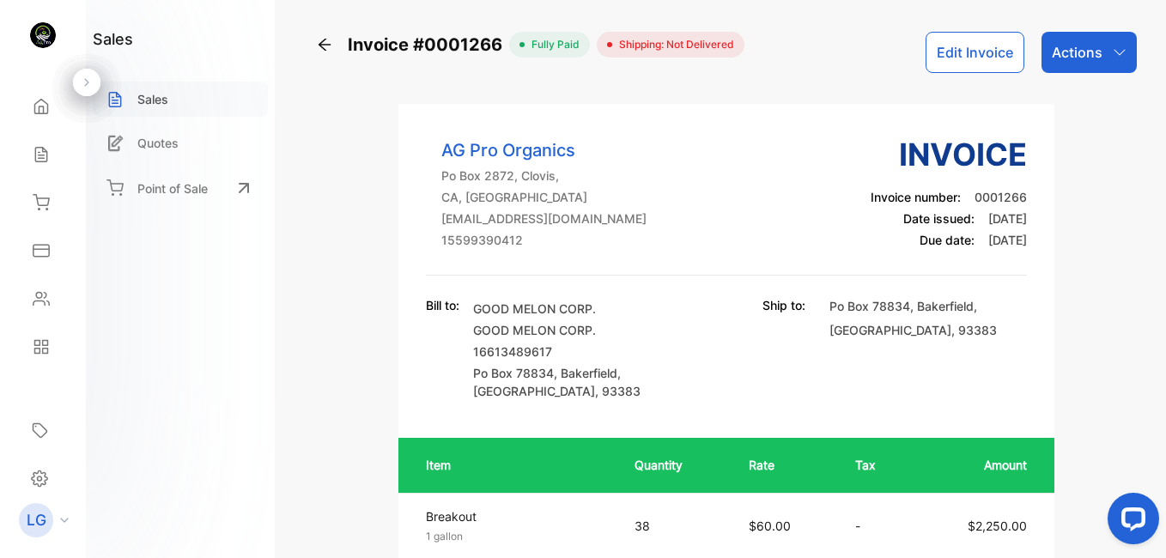
click at [173, 106] on div "Sales" at bounding box center [180, 99] width 175 height 35
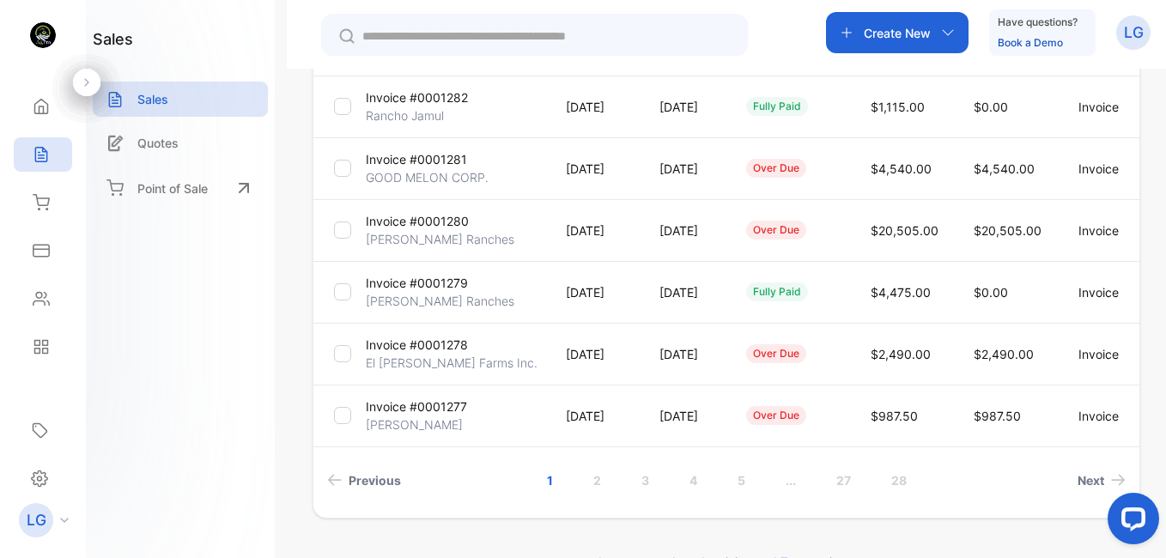
scroll to position [567, 0]
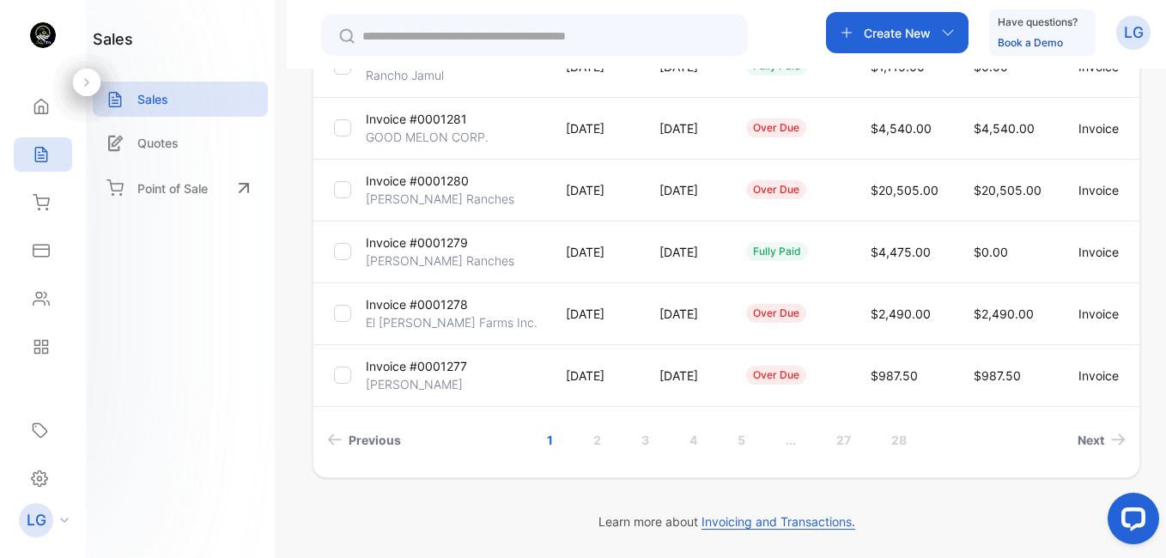
drag, startPoint x: 1163, startPoint y: 200, endPoint x: 45, endPoint y: 1, distance: 1135.9
click at [603, 451] on link "2" at bounding box center [596, 440] width 49 height 32
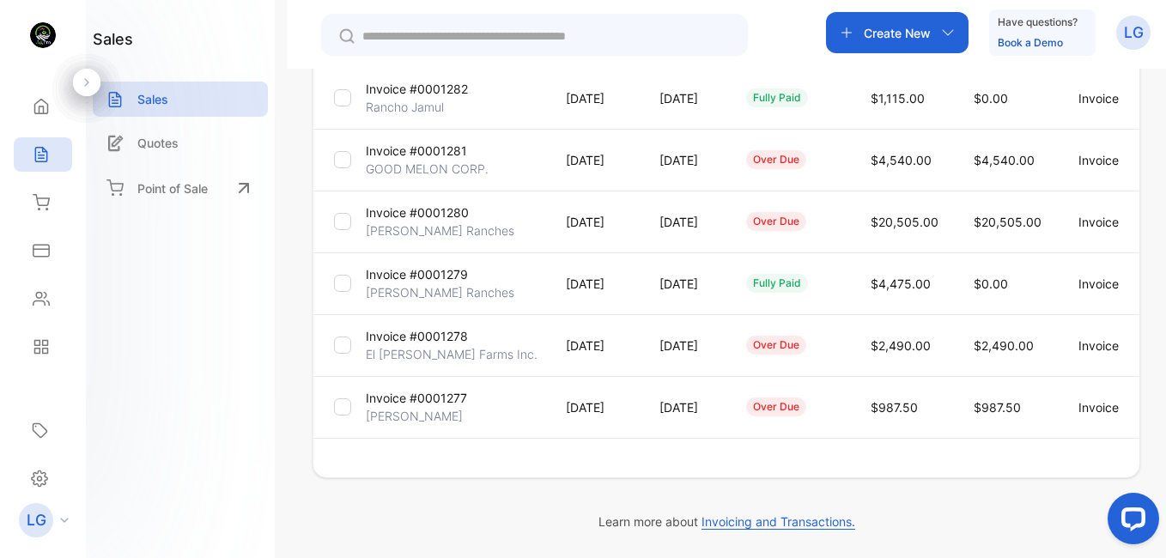
scroll to position [536, 0]
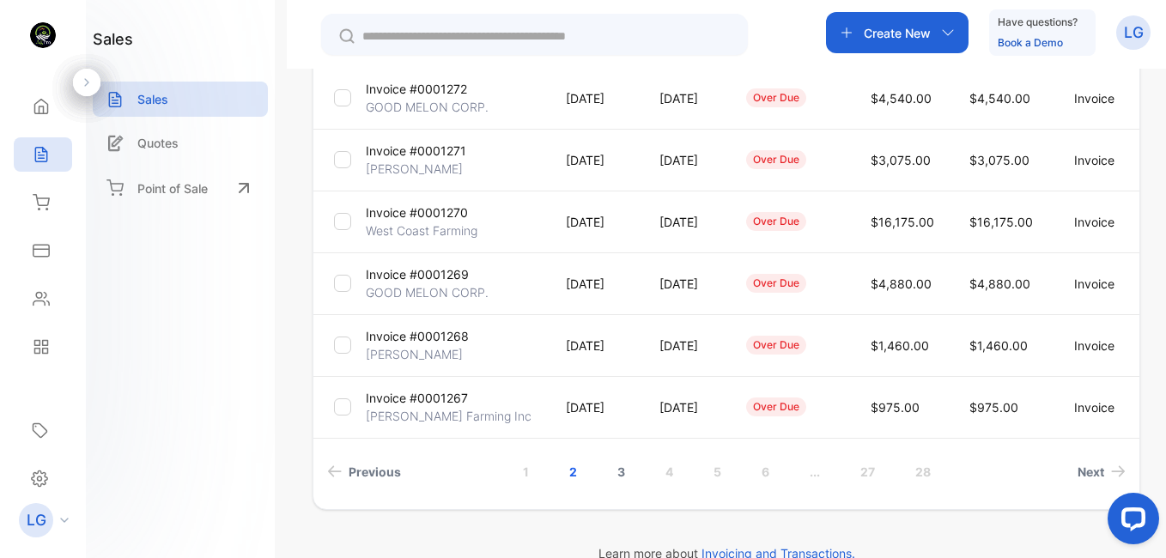
click at [613, 478] on link "3" at bounding box center [620, 472] width 49 height 32
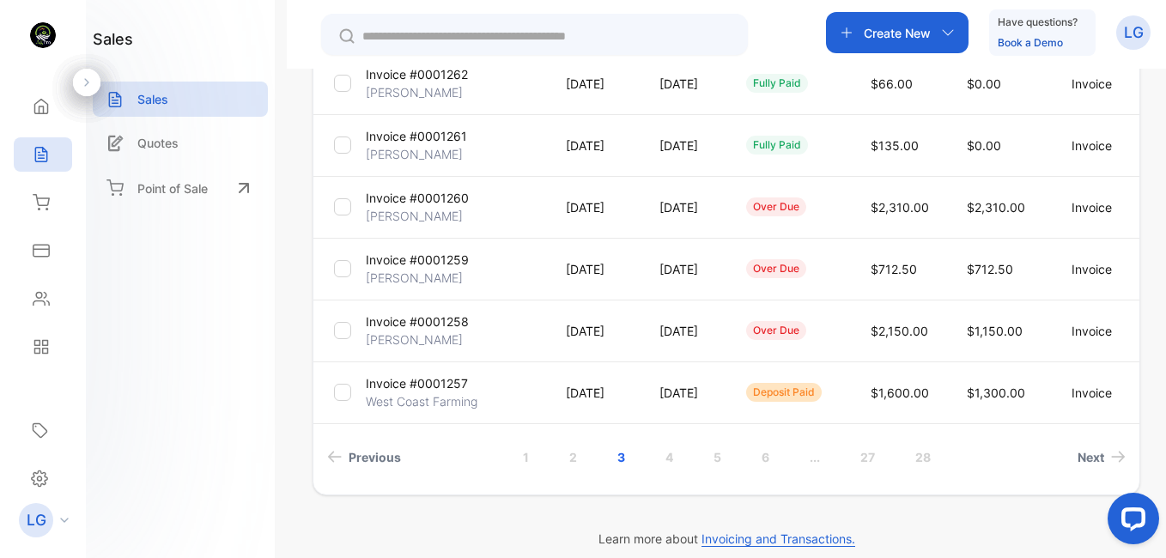
scroll to position [562, 0]
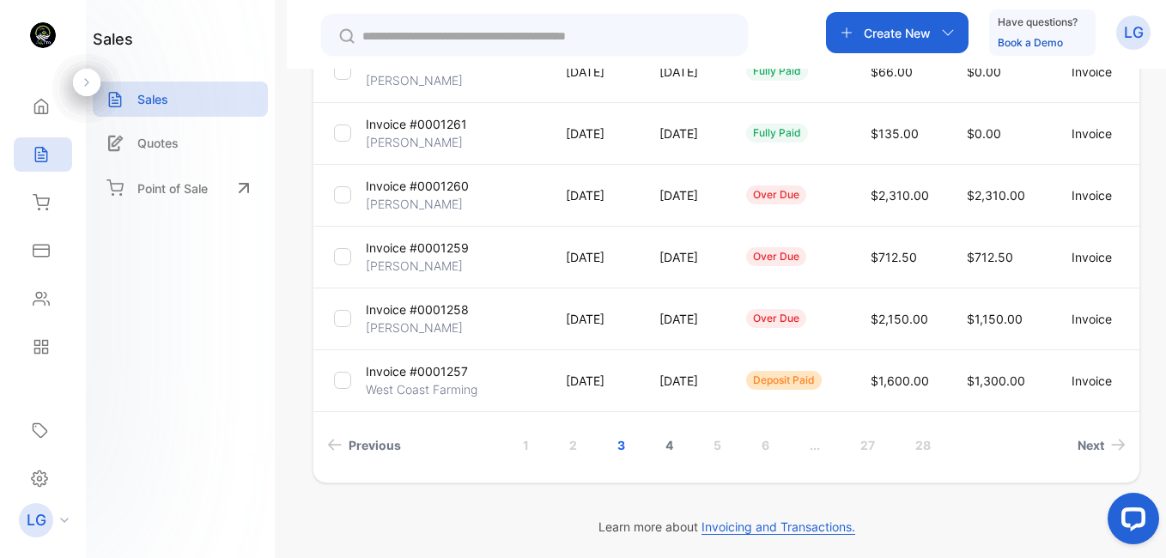
click at [662, 445] on link "4" at bounding box center [669, 445] width 49 height 32
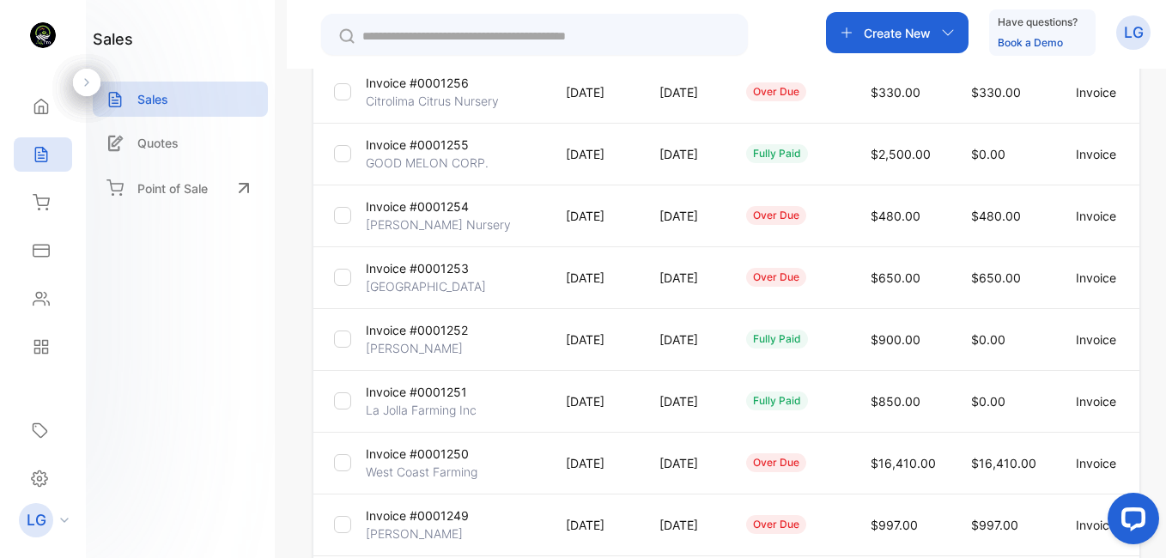
scroll to position [287, 0]
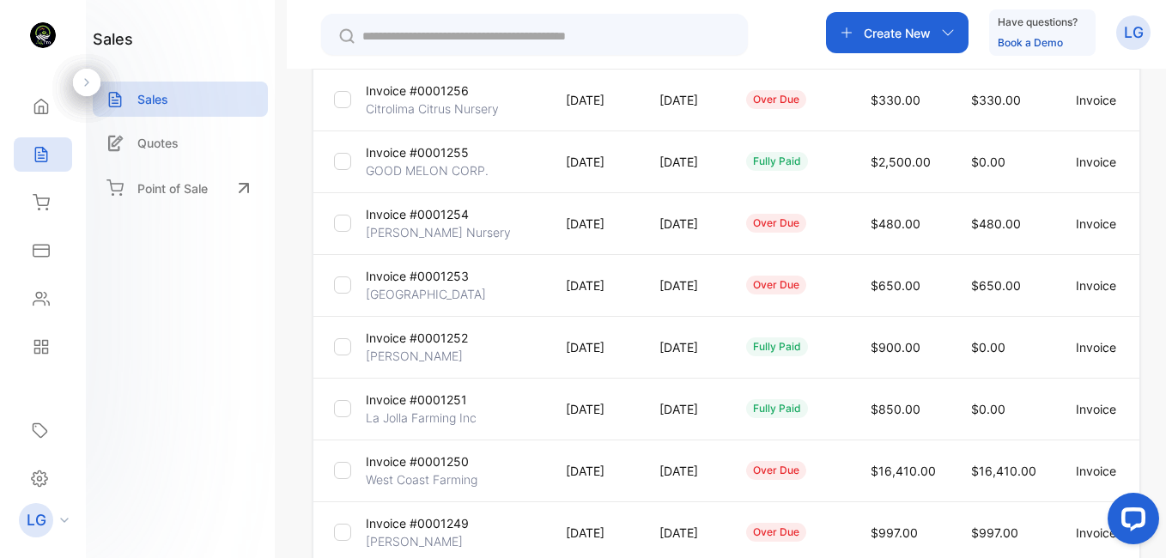
click at [408, 284] on p "Invoice #0001253" at bounding box center [417, 276] width 103 height 18
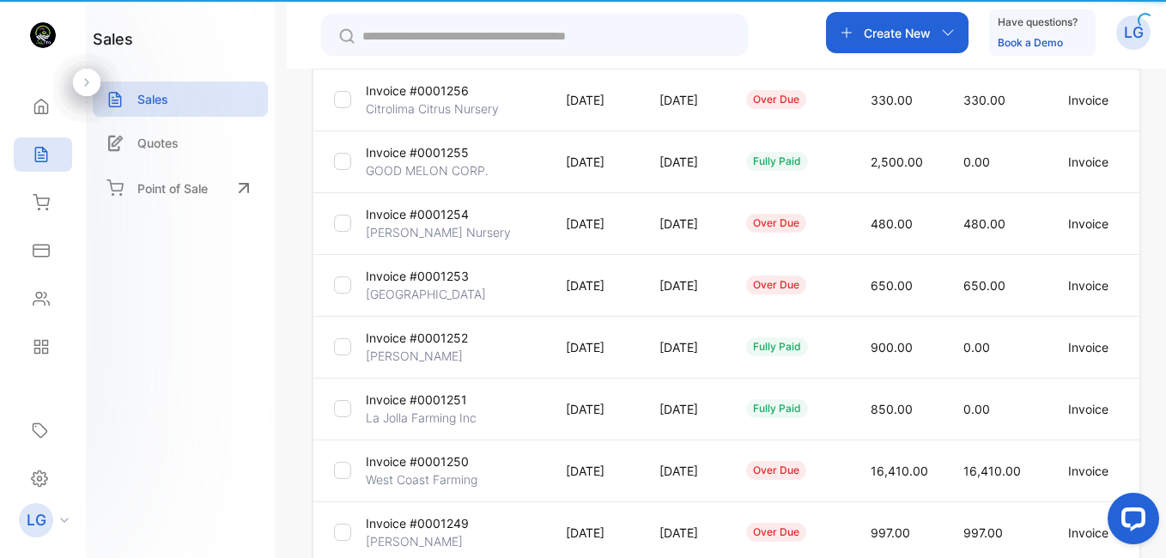
type input "**********"
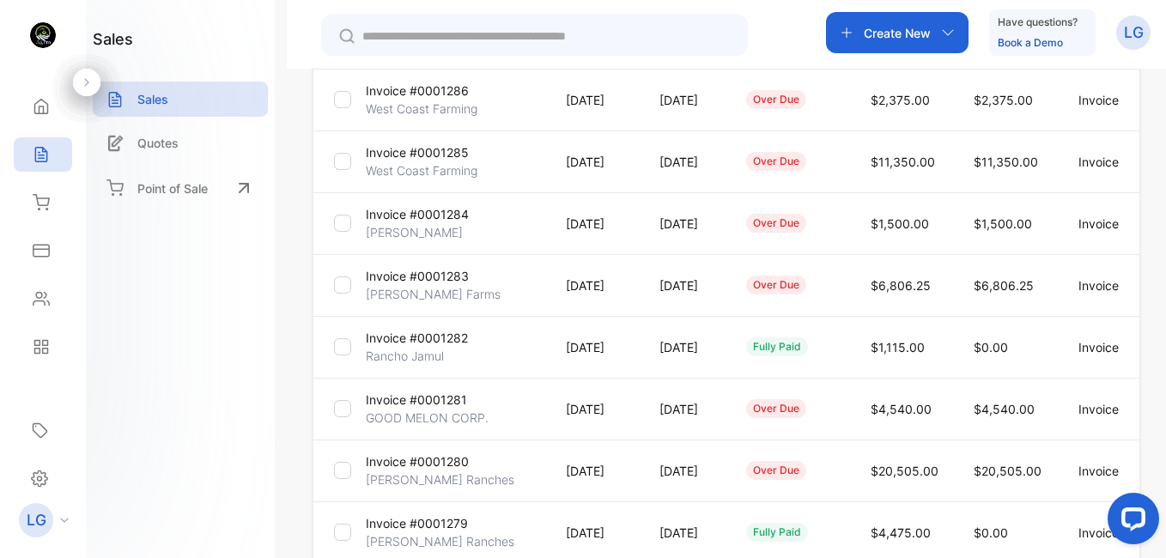
scroll to position [506, 0]
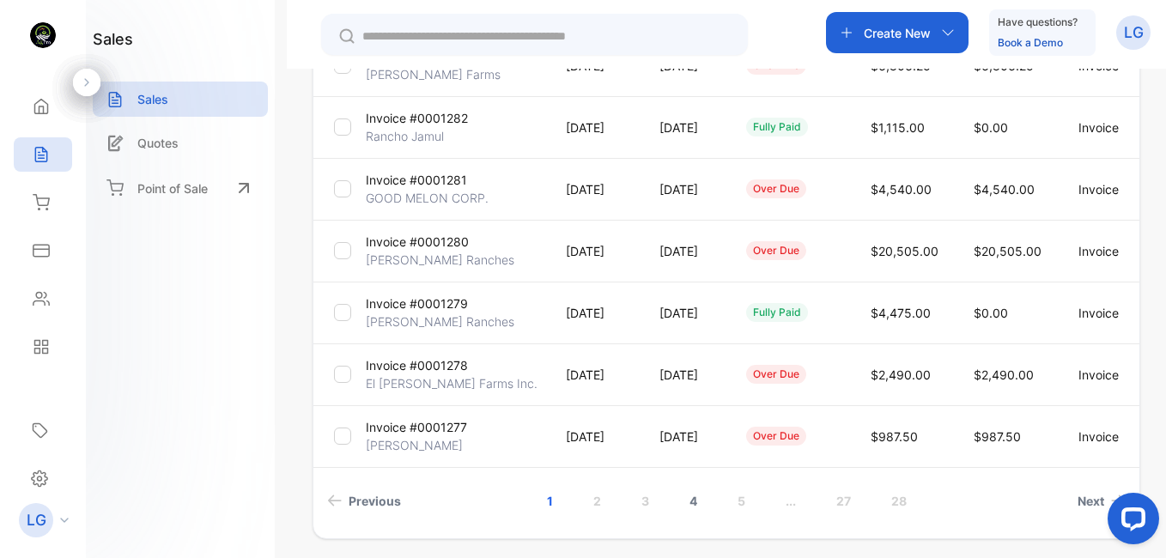
click at [685, 496] on link "4" at bounding box center [693, 501] width 49 height 32
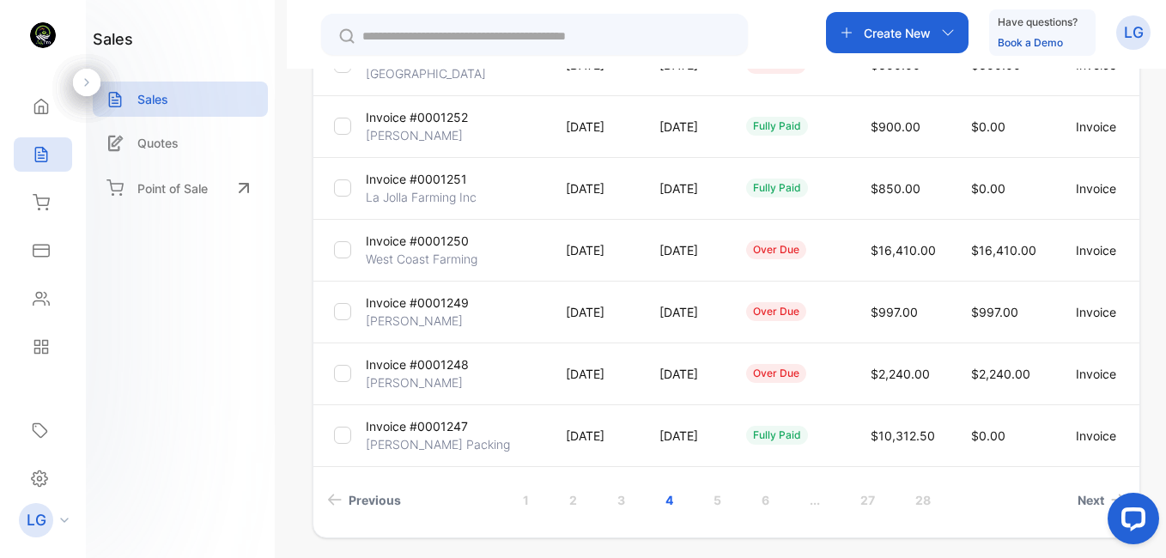
scroll to position [567, 0]
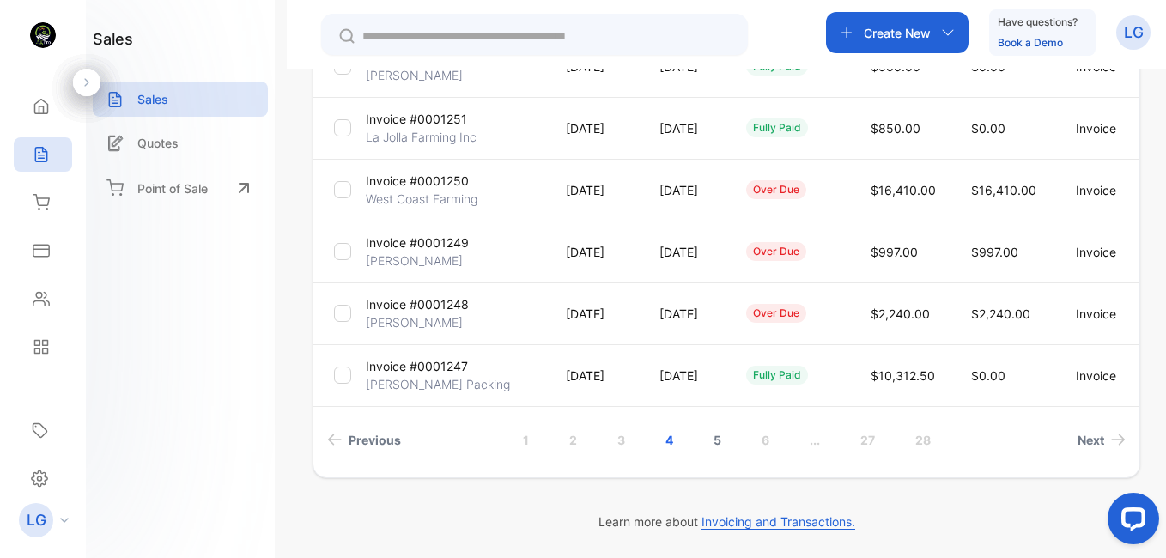
click at [730, 431] on link "5" at bounding box center [717, 440] width 49 height 32
drag, startPoint x: 1163, startPoint y: 414, endPoint x: 47, endPoint y: 34, distance: 1178.5
click at [735, 434] on link "6" at bounding box center [741, 440] width 49 height 32
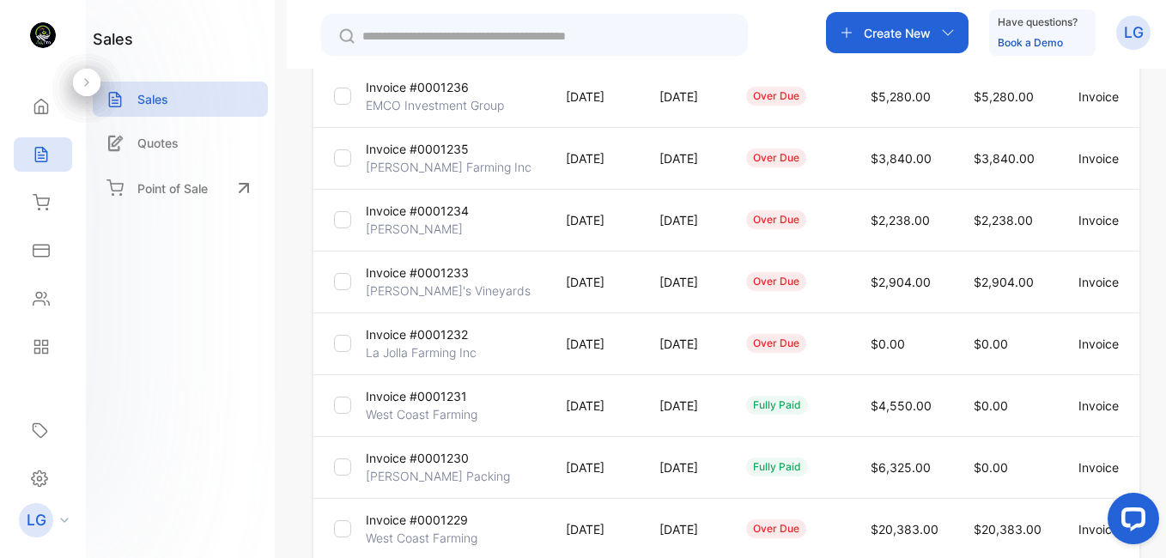
scroll to position [285, 0]
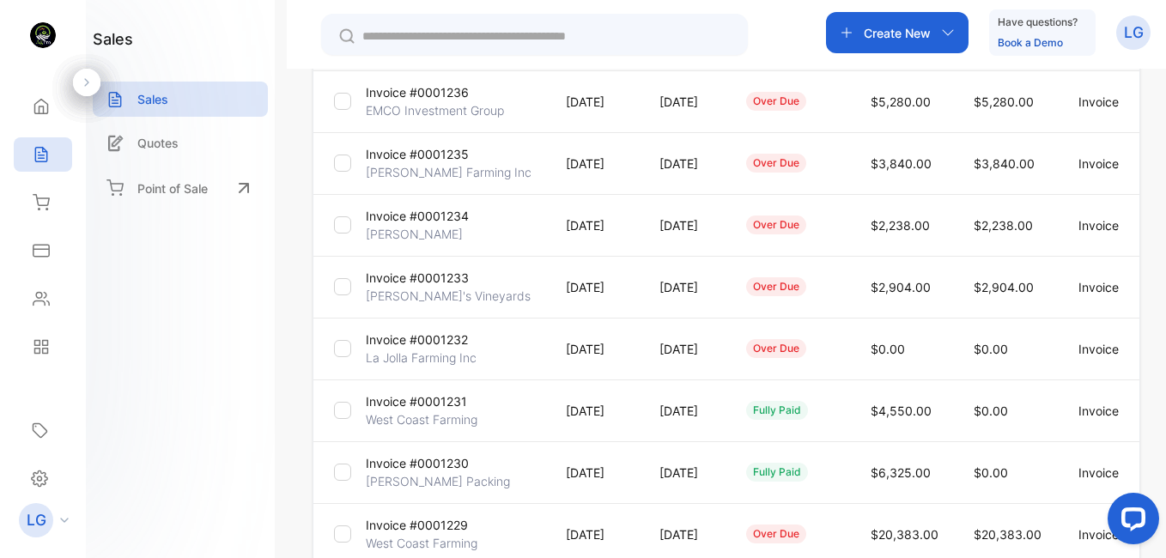
click at [435, 269] on p "Invoice #0001233" at bounding box center [417, 278] width 103 height 18
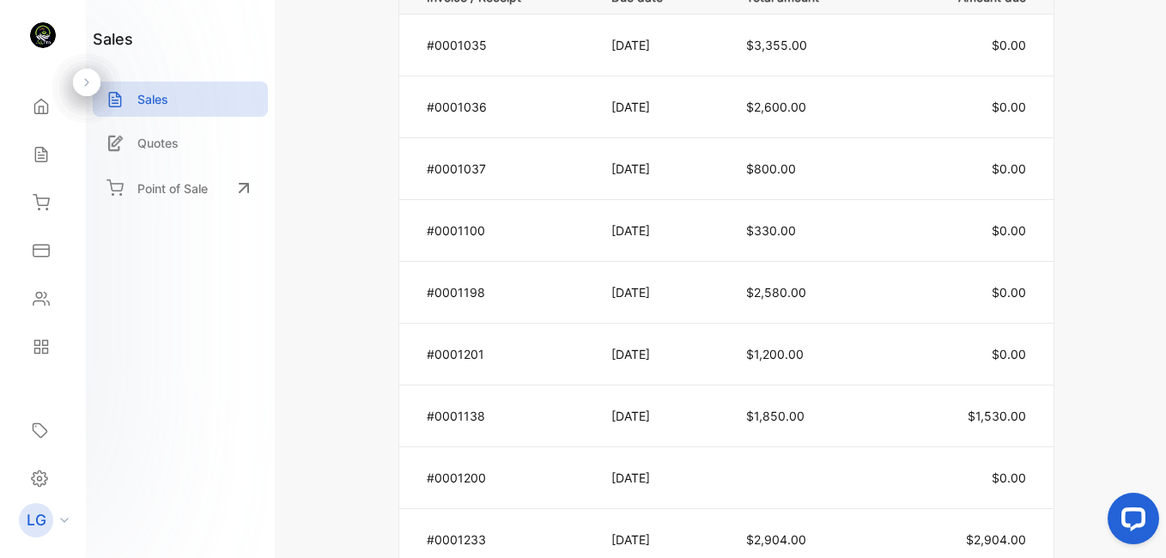
scroll to position [1068, 0]
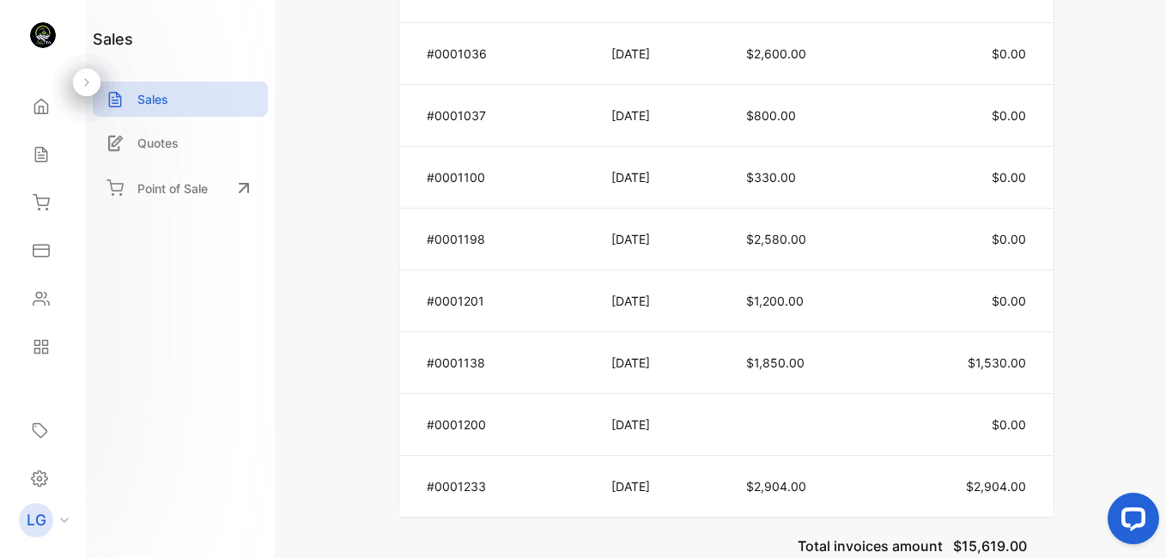
click at [1165, 353] on div "Invoice #0001233 over due Shipping: Not Delivered Edit Invoice Actions AG Pro O…" at bounding box center [726, 279] width 879 height 558
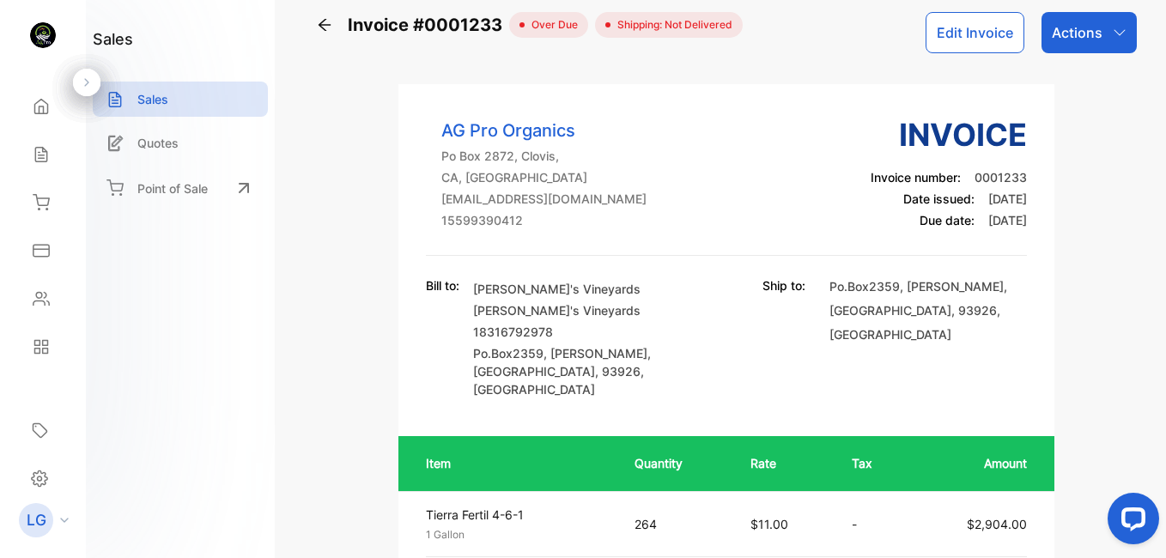
scroll to position [0, 0]
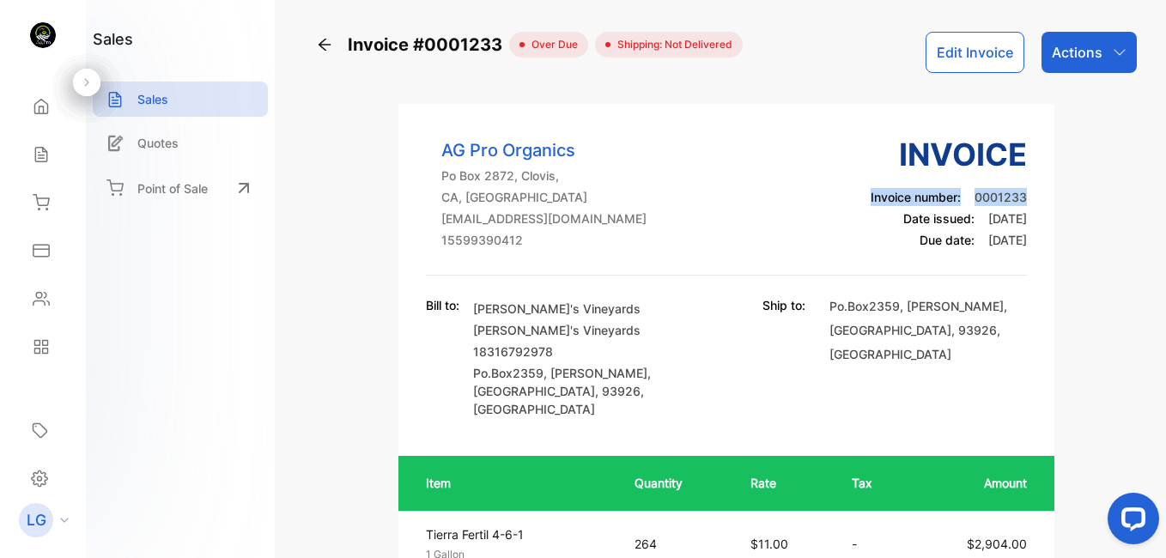
drag, startPoint x: 1160, startPoint y: 154, endPoint x: 1165, endPoint y: 173, distance: 18.7
click at [1165, 178] on html "AG Pro Organics AG Pro Organics Home Home Sales Sales Inventory Inventory Expen…" at bounding box center [583, 296] width 1166 height 592
drag, startPoint x: 1165, startPoint y: 173, endPoint x: 1160, endPoint y: 242, distance: 69.7
click at [1160, 242] on div "Invoice #0001233 over due Shipping: Not Delivered Edit Invoice Actions AG Pro O…" at bounding box center [726, 279] width 879 height 558
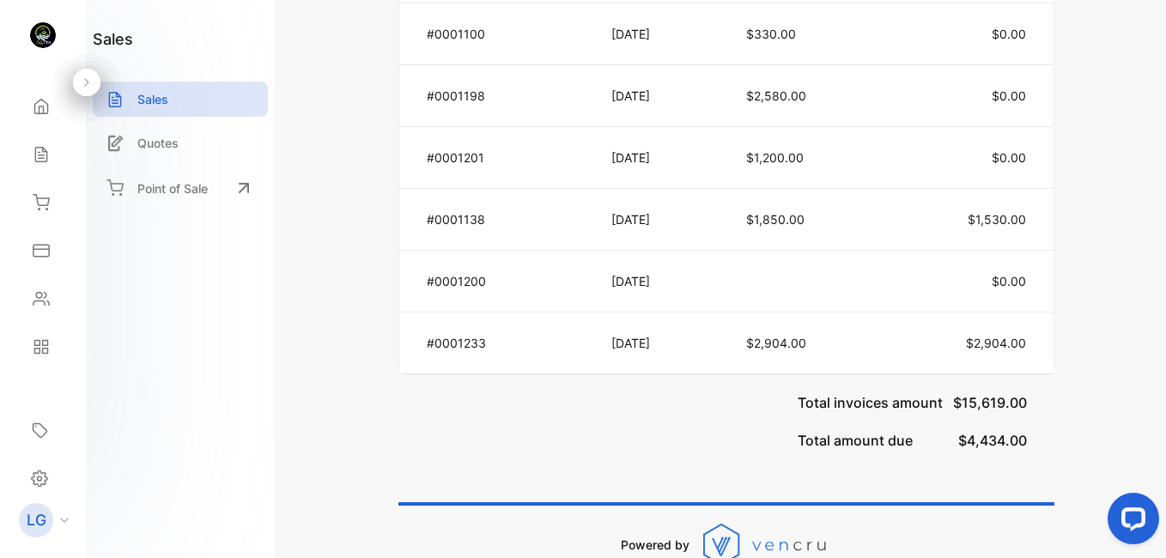
scroll to position [1228, 0]
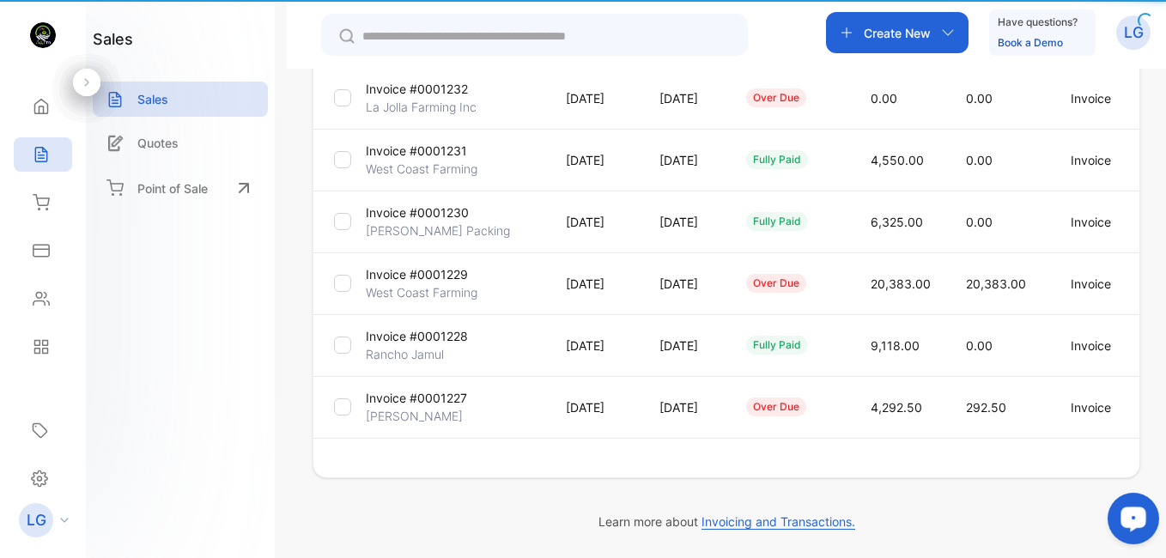
type input "**********"
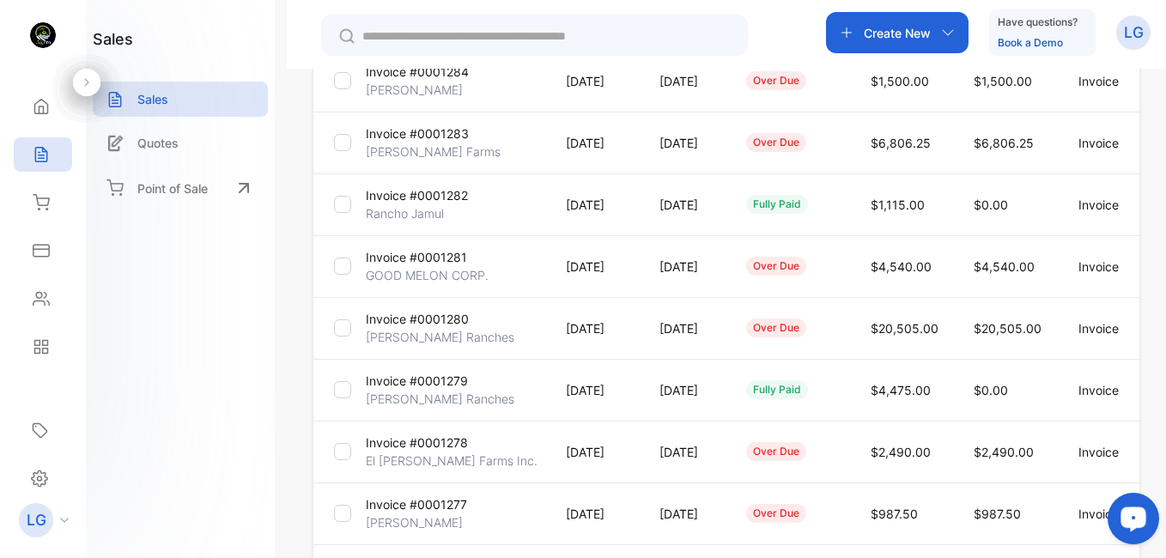
scroll to position [425, 0]
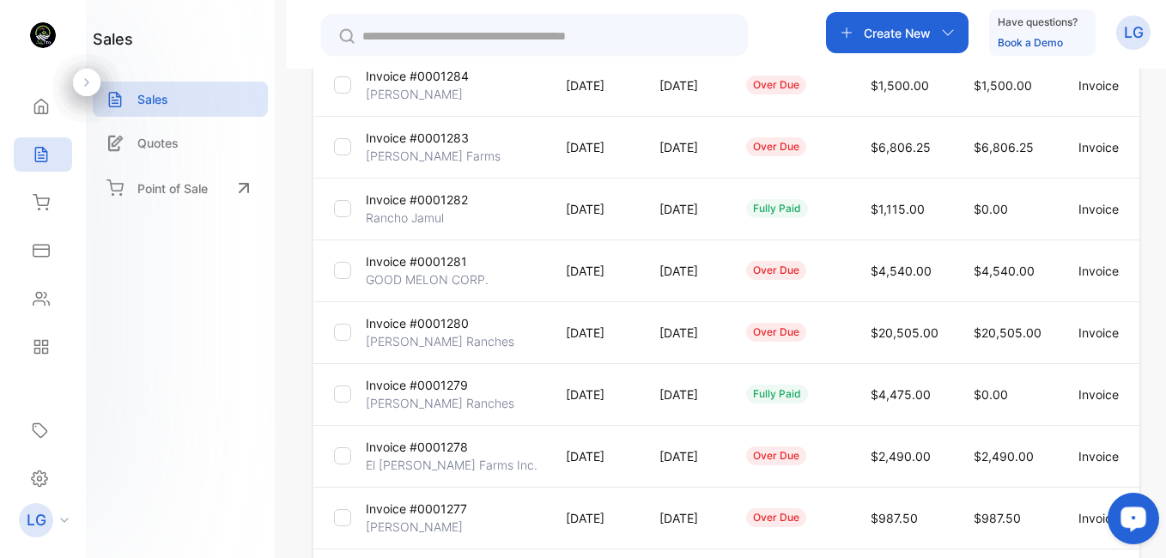
click at [299, 376] on div "**********" at bounding box center [726, 348] width 879 height 558
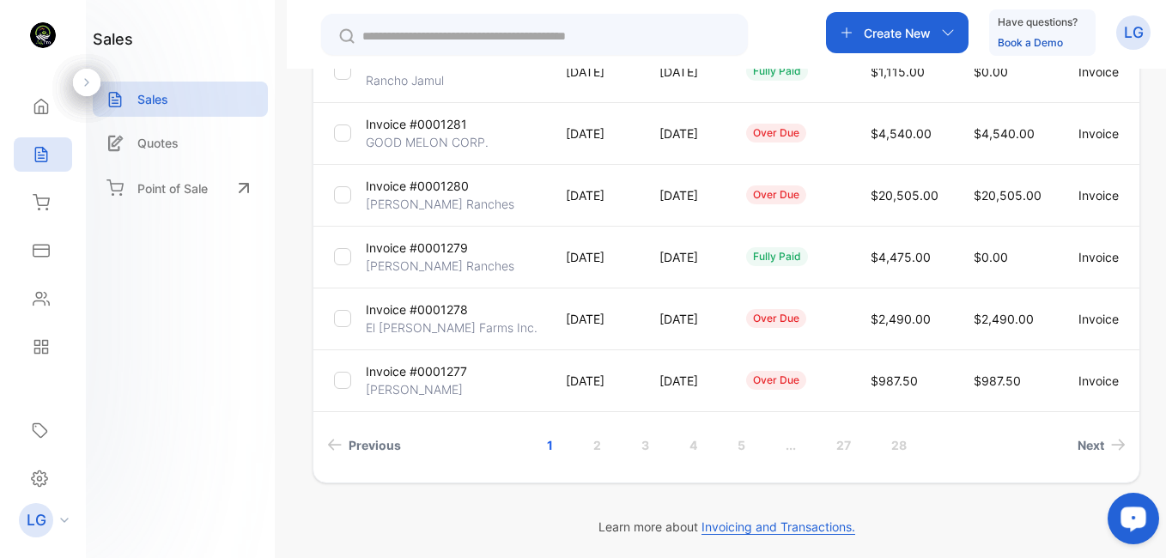
scroll to position [567, 0]
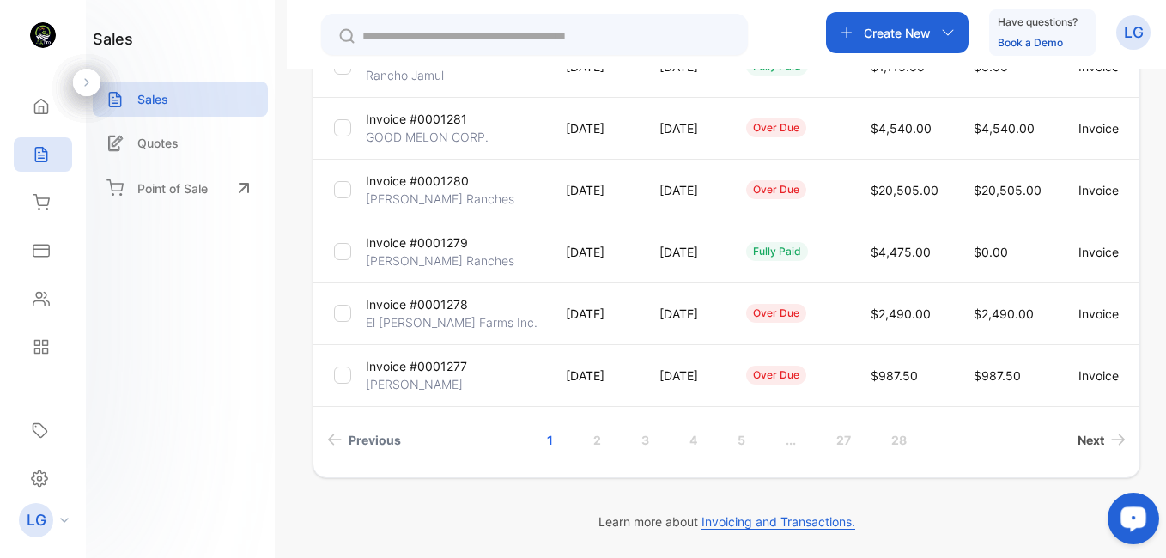
click at [1077, 439] on span "Next" at bounding box center [1090, 440] width 27 height 18
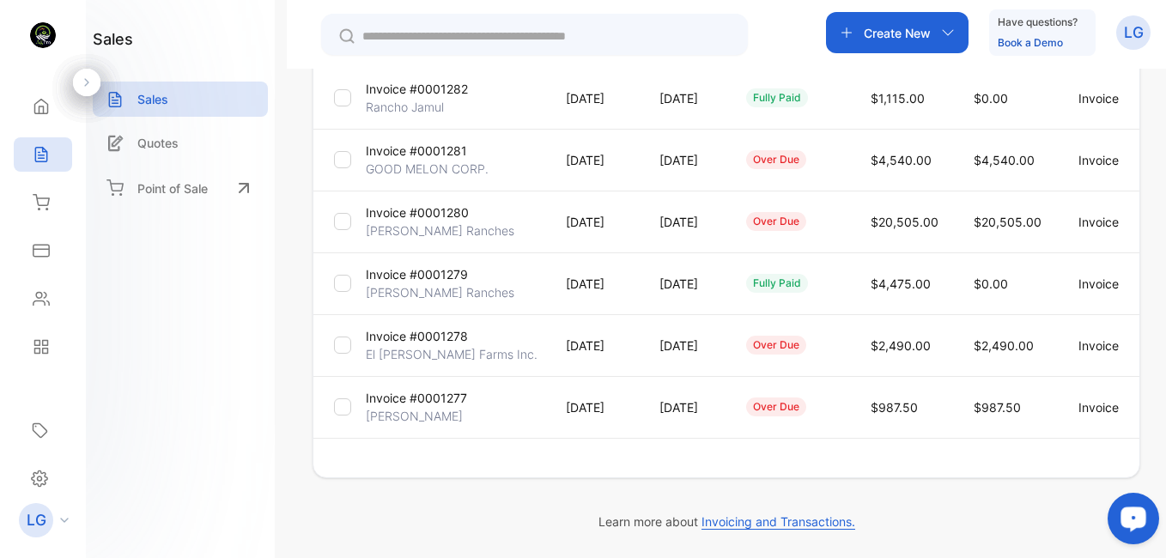
scroll to position [536, 0]
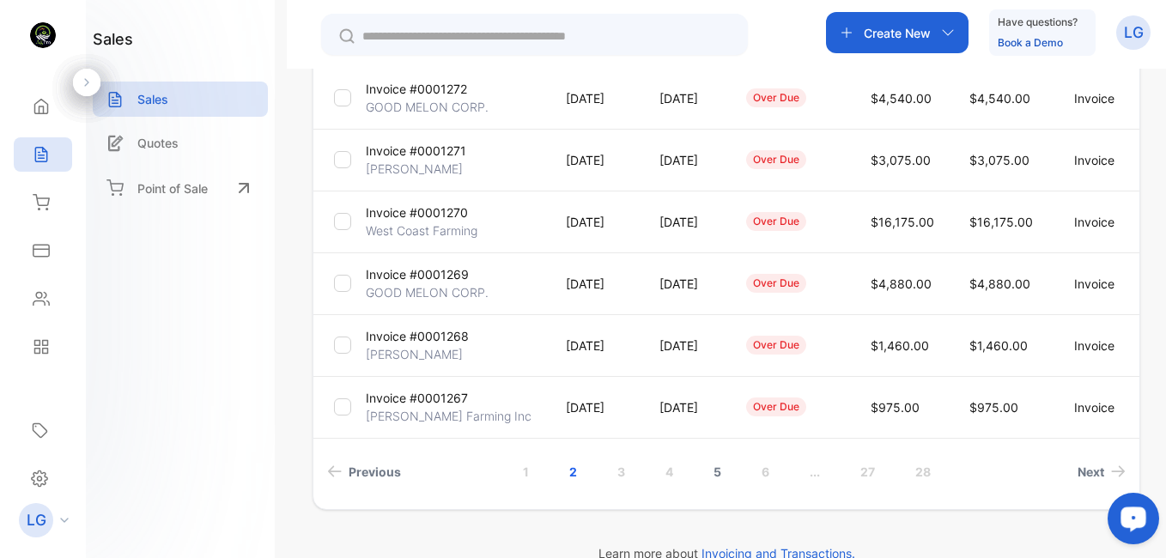
click at [711, 468] on link "5" at bounding box center [717, 472] width 49 height 32
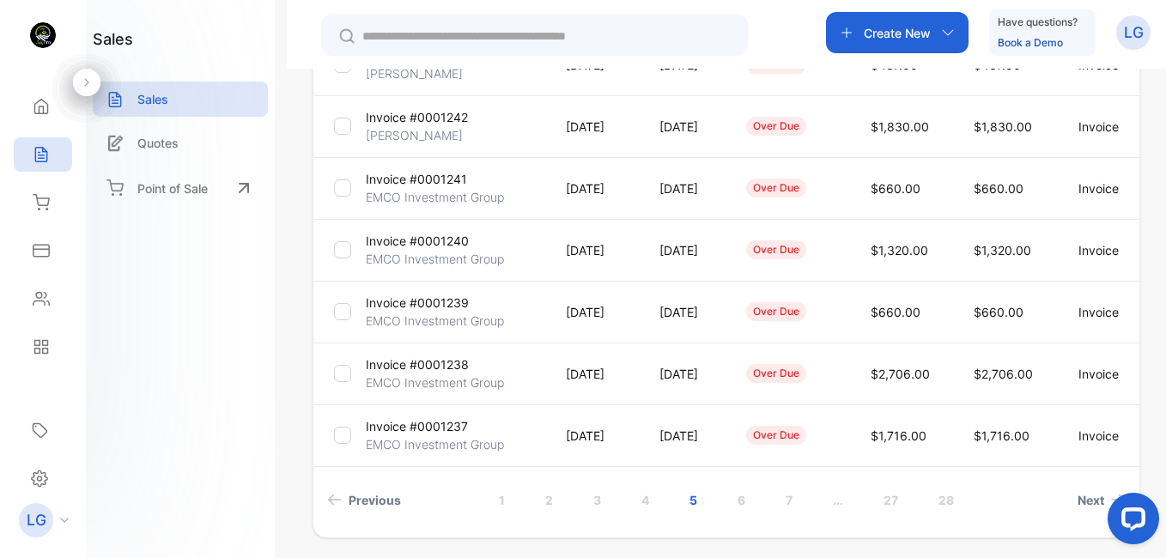
scroll to position [512, 0]
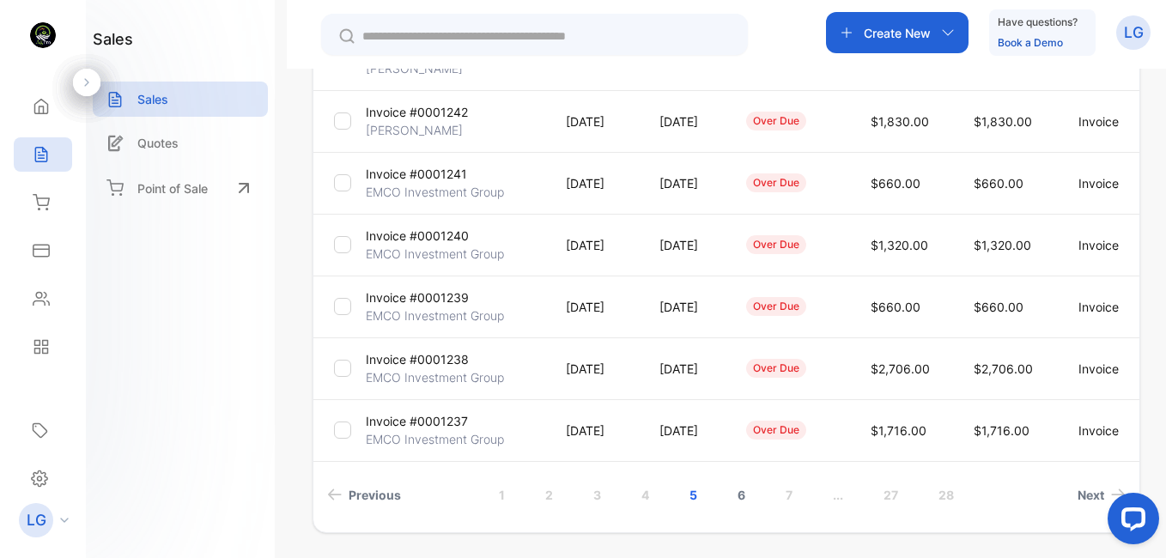
click at [724, 501] on link "6" at bounding box center [741, 495] width 49 height 32
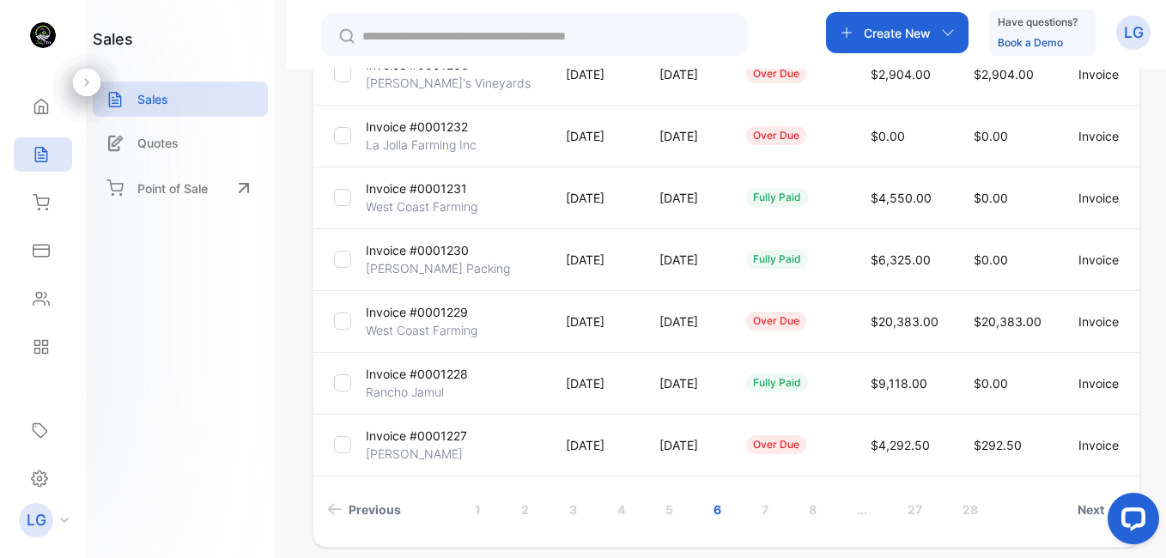
scroll to position [567, 0]
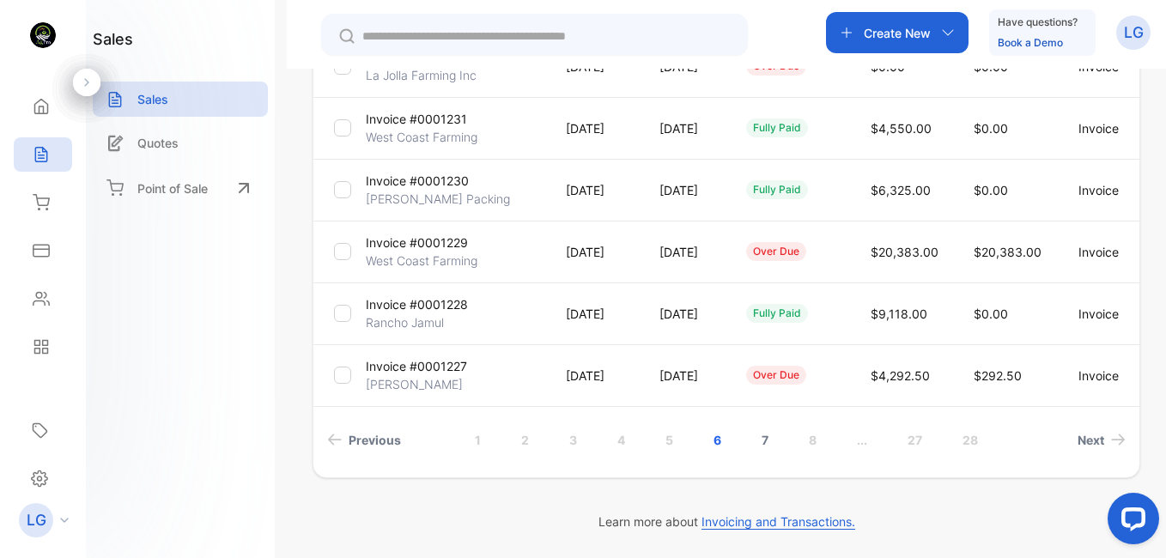
click at [772, 438] on link "7" at bounding box center [765, 440] width 48 height 32
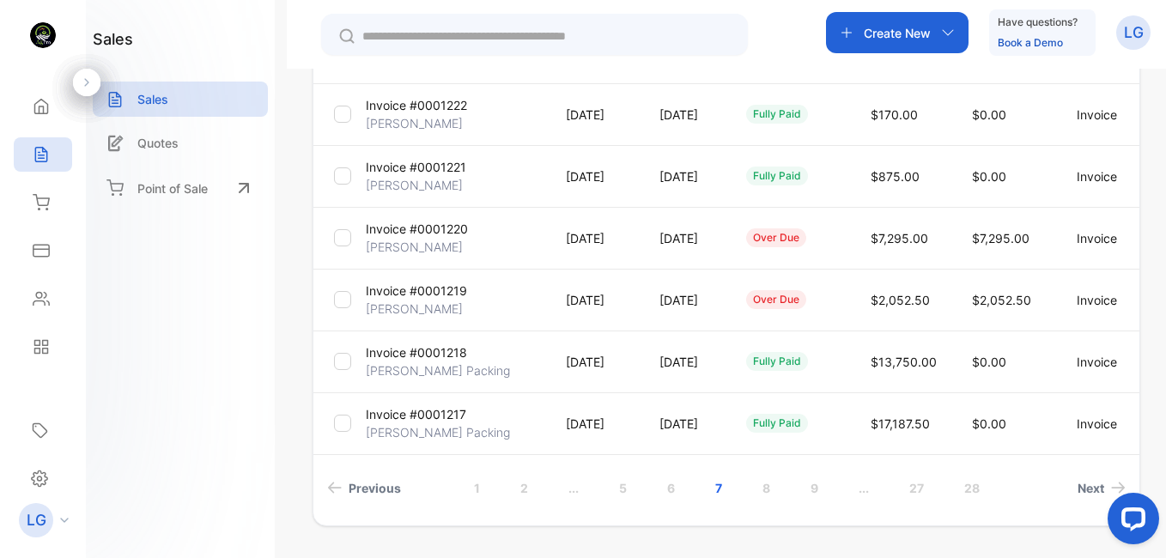
scroll to position [520, 0]
click at [772, 489] on link "8" at bounding box center [766, 487] width 49 height 32
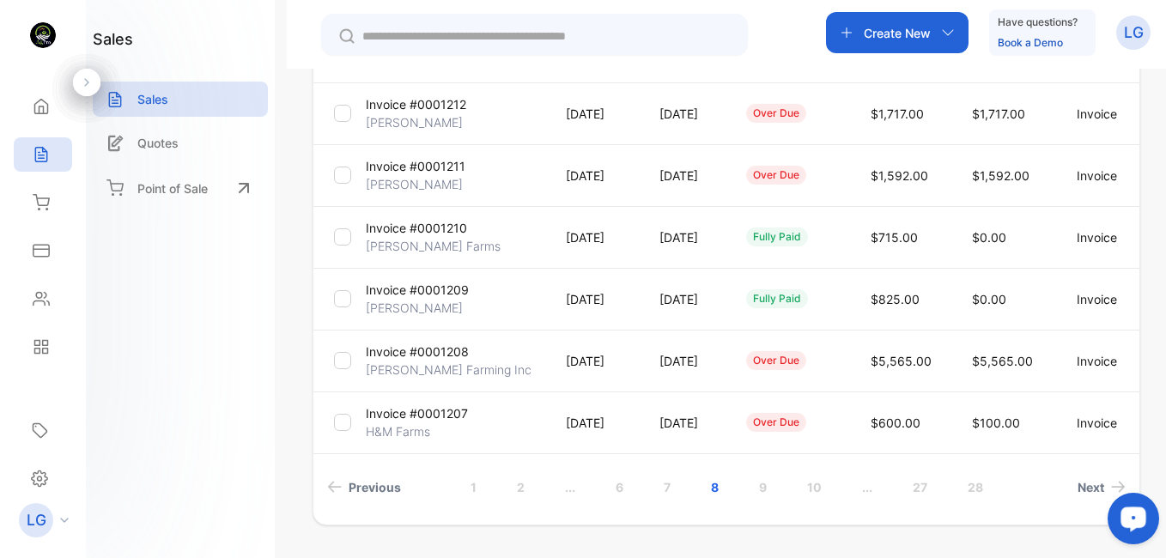
click at [1160, 421] on div "**********" at bounding box center [726, 348] width 879 height 558
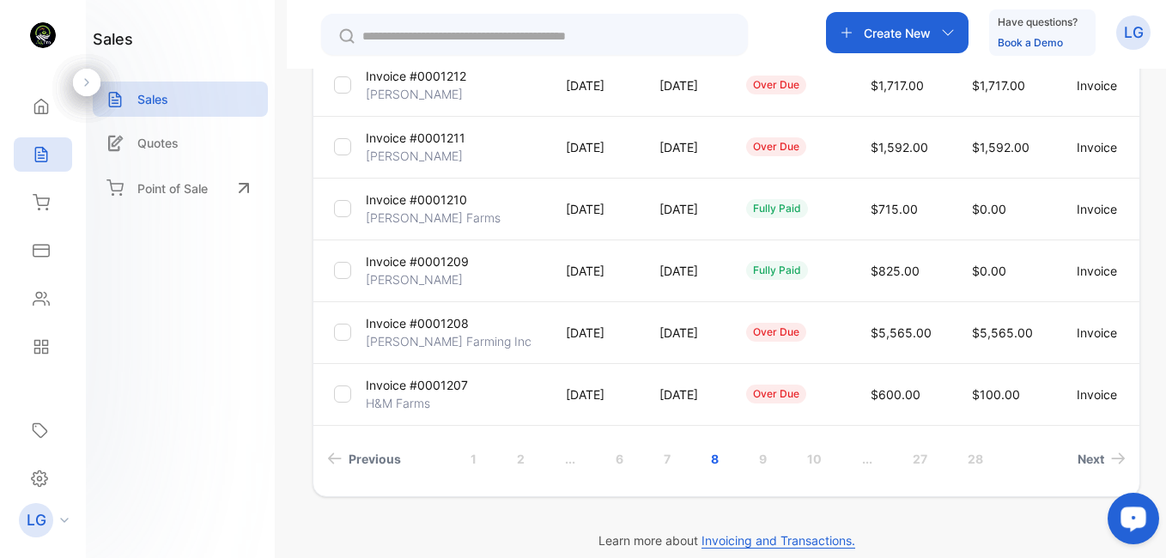
scroll to position [567, 0]
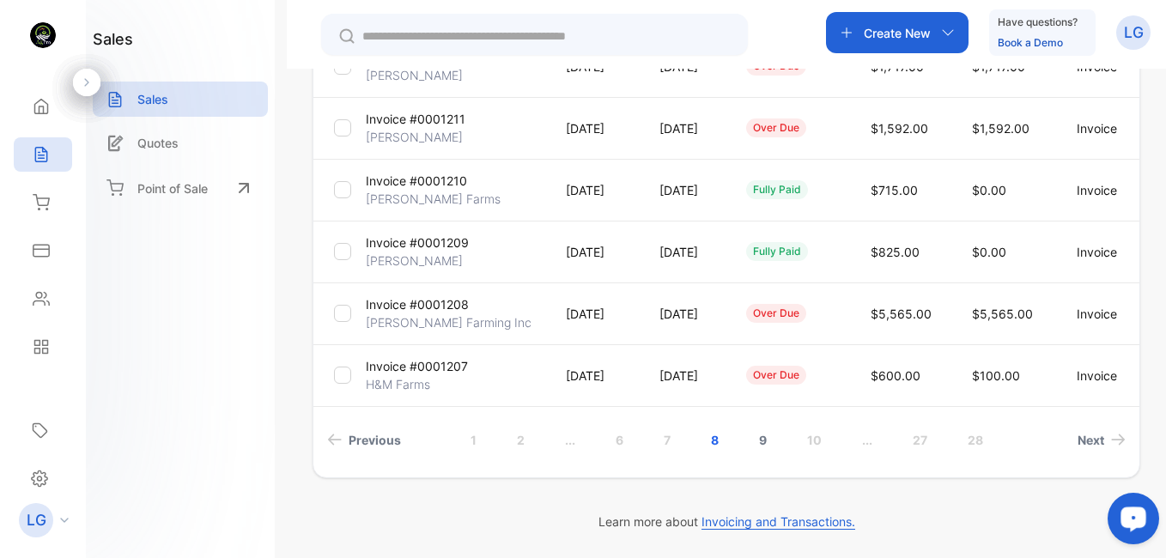
click at [773, 438] on link "9" at bounding box center [762, 440] width 49 height 32
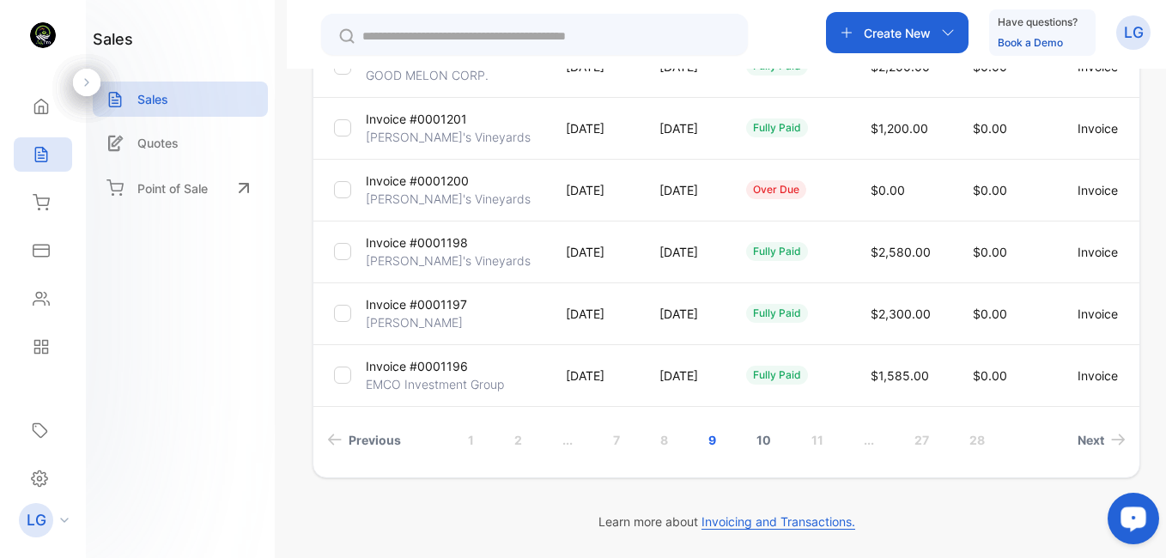
click at [764, 439] on link "10" at bounding box center [764, 440] width 56 height 32
click at [771, 445] on link "11" at bounding box center [766, 440] width 53 height 32
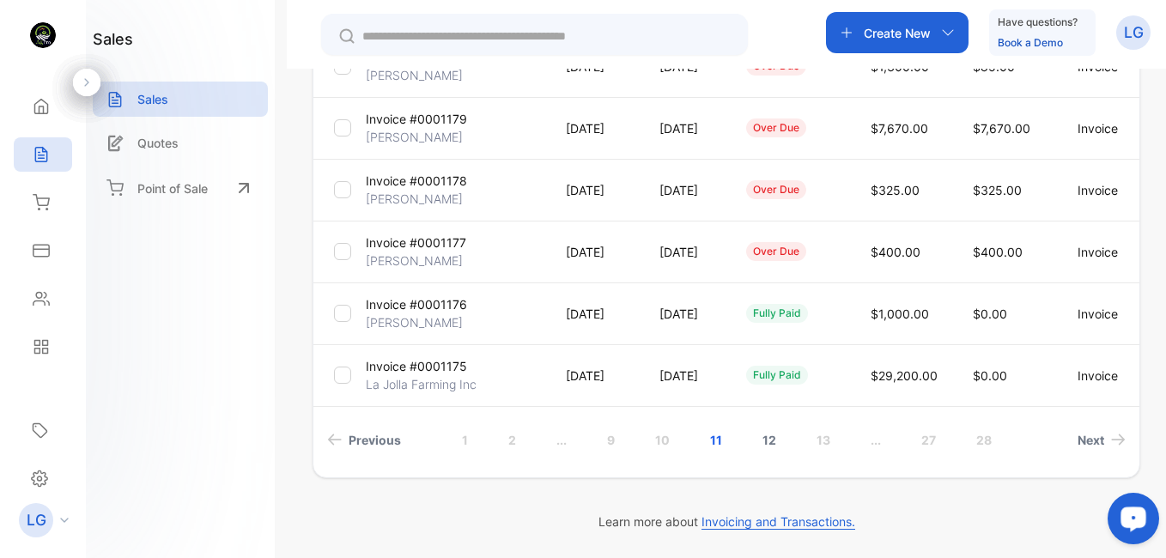
click at [774, 453] on link "12" at bounding box center [769, 440] width 55 height 32
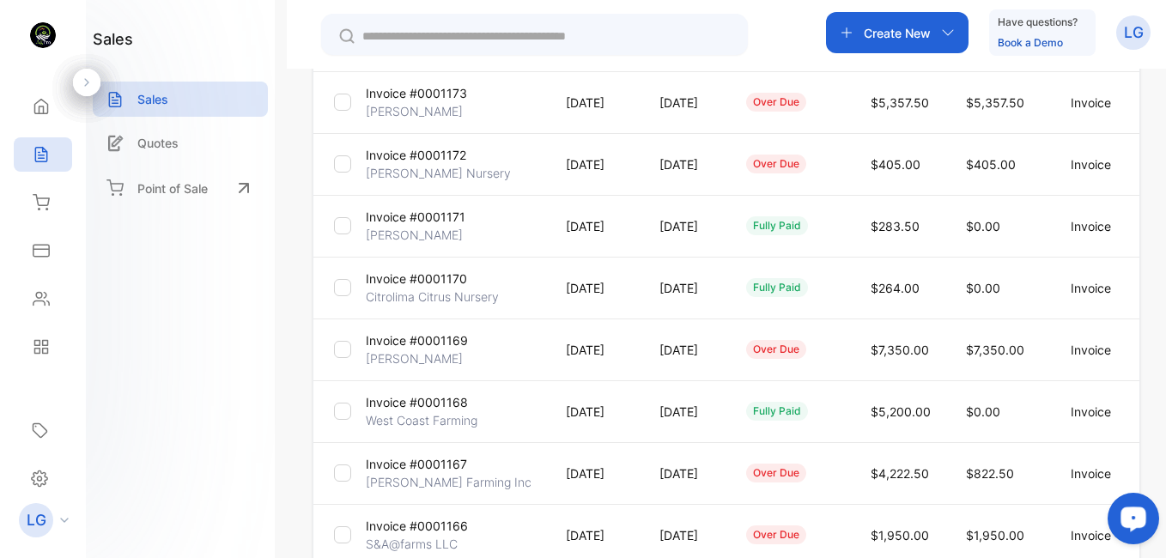
scroll to position [348, 0]
